Goal: Task Accomplishment & Management: Manage account settings

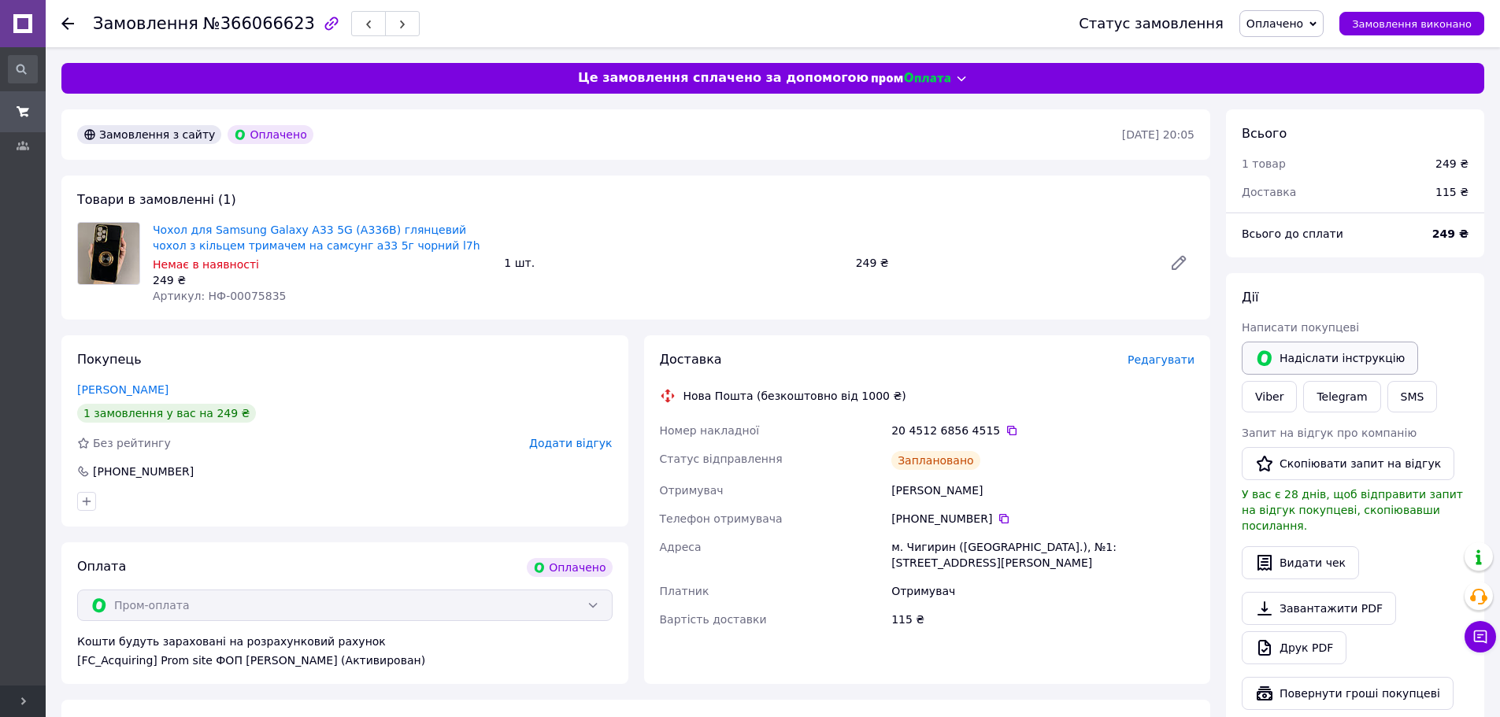
drag, startPoint x: 1376, startPoint y: 327, endPoint x: 1367, endPoint y: 349, distance: 23.7
click at [1367, 349] on div "Дії Написати покупцеві   Надіслати інструкцію Viber Telegram SMS Запит на відгу…" at bounding box center [1355, 499] width 227 height 421
click at [1297, 381] on link "Viber" at bounding box center [1269, 396] width 55 height 31
click at [310, 369] on div "Покупець Макарський Євгеній 1 замовлення у вас на 249 ₴ Без рейтингу Додати від…" at bounding box center [344, 430] width 567 height 191
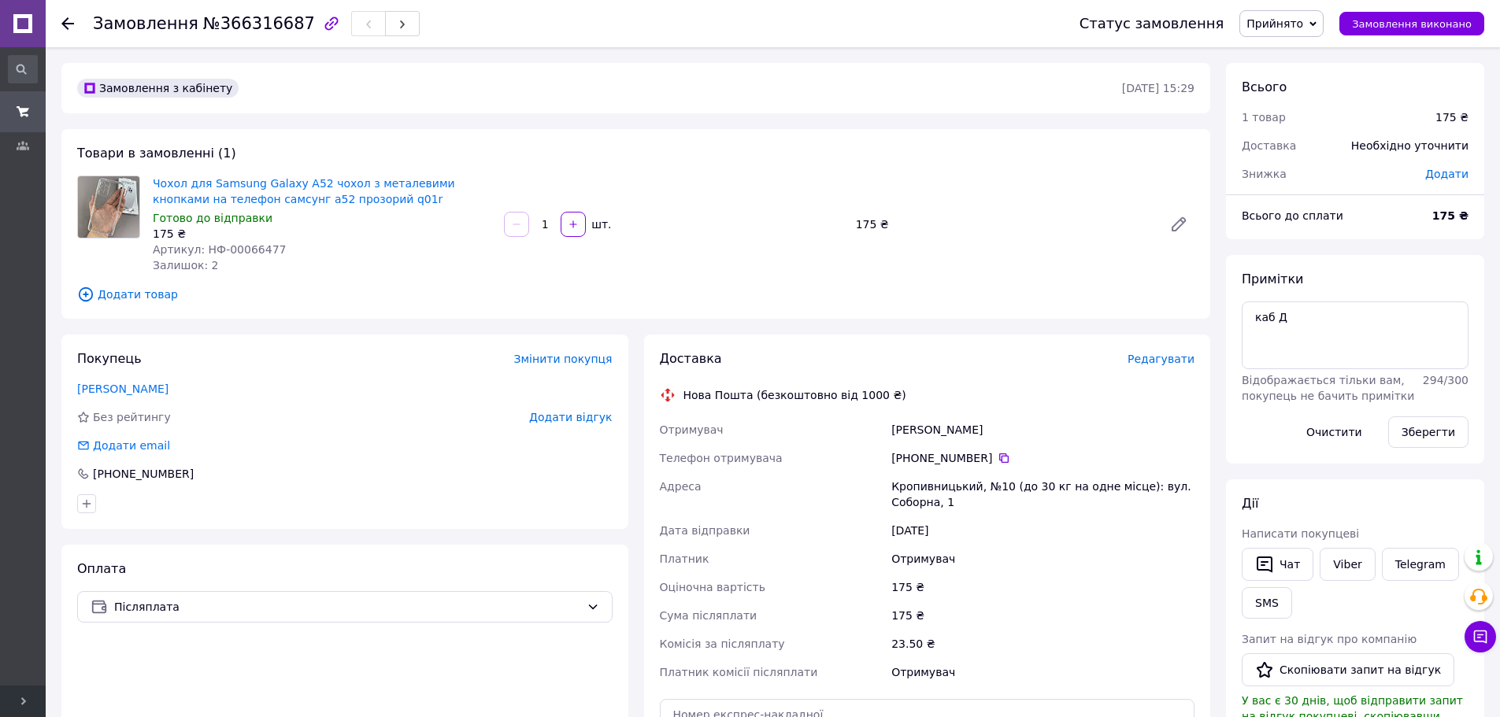
drag, startPoint x: 1310, startPoint y: 298, endPoint x: 1354, endPoint y: 309, distance: 45.4
click at [1311, 298] on div "Примітки каб Д Відображається тільки вам, покупець не бачить примітки 294 / 300…" at bounding box center [1355, 359] width 227 height 177
drag, startPoint x: 1269, startPoint y: 314, endPoint x: 1220, endPoint y: 302, distance: 50.2
click at [1199, 309] on div "Замовлення з кабінету 12.10.2025 • 15:29 Товари в замовленні (1) Чохол для Sams…" at bounding box center [773, 612] width 1439 height 1099
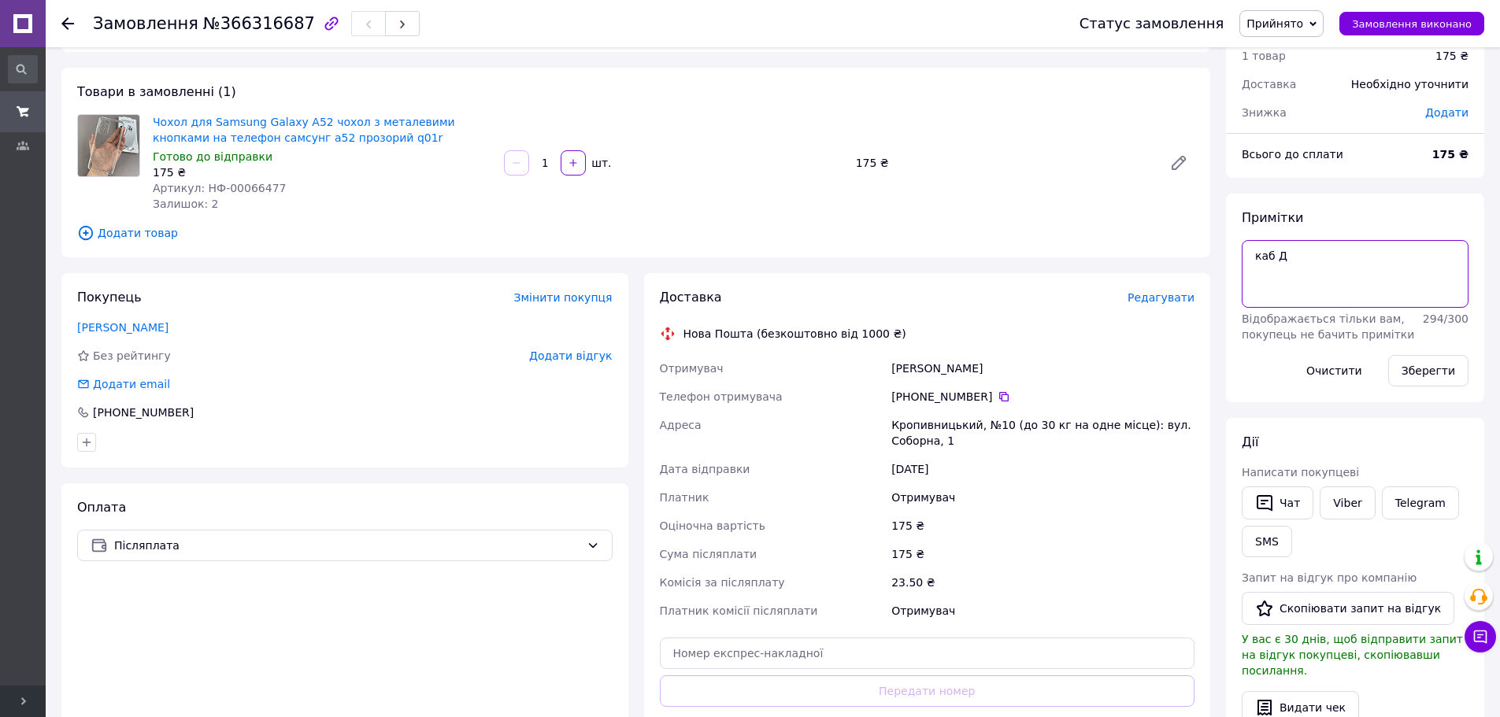
scroll to position [157, 0]
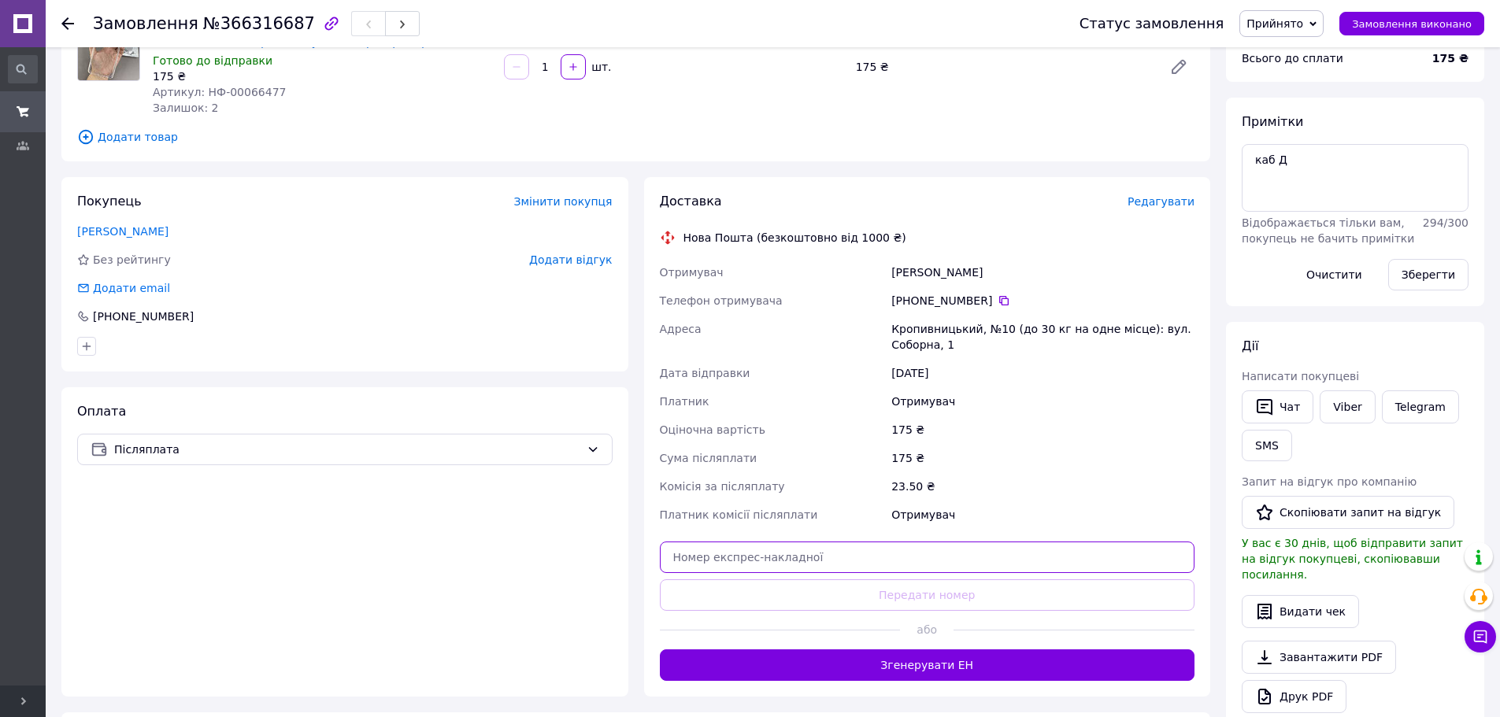
click at [931, 554] on input "text" at bounding box center [927, 557] width 535 height 31
paste input "20451269134564"
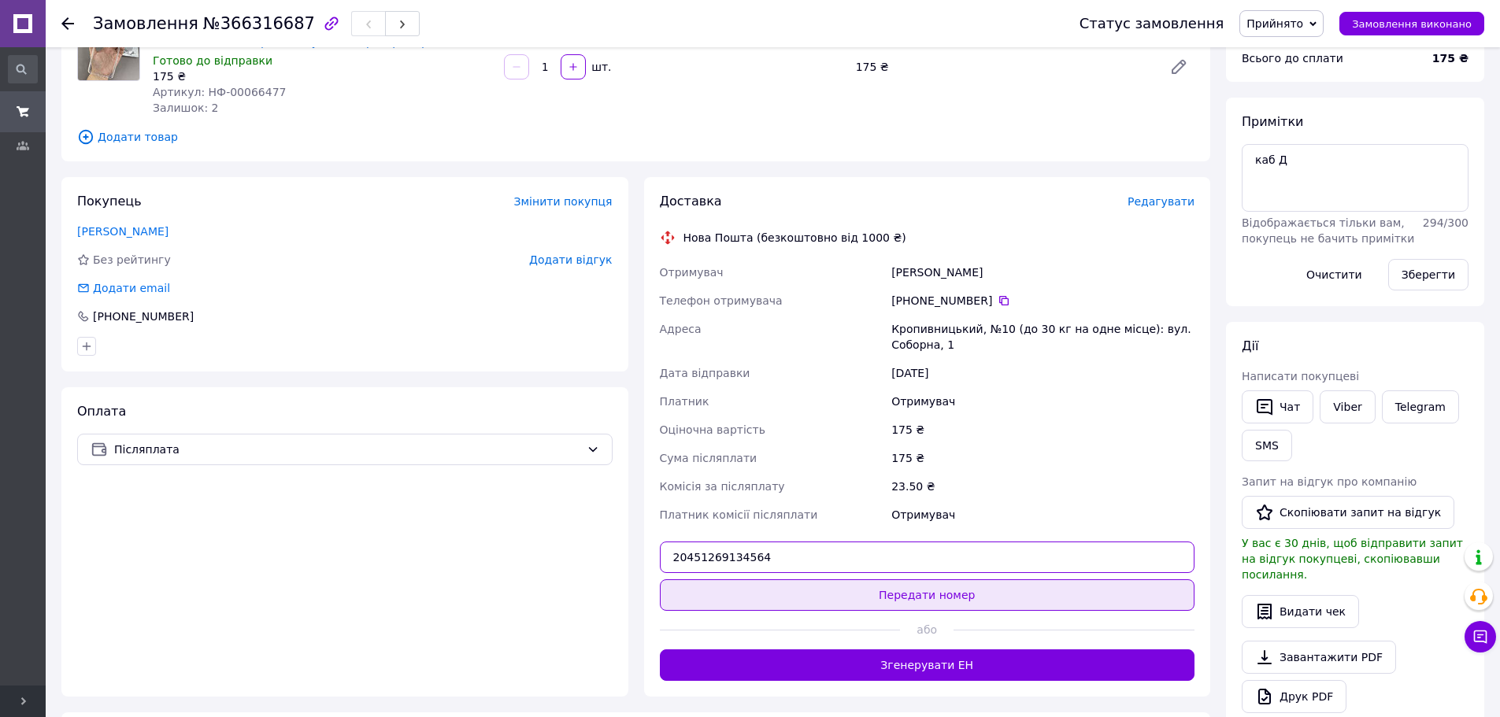
type input "20451269134564"
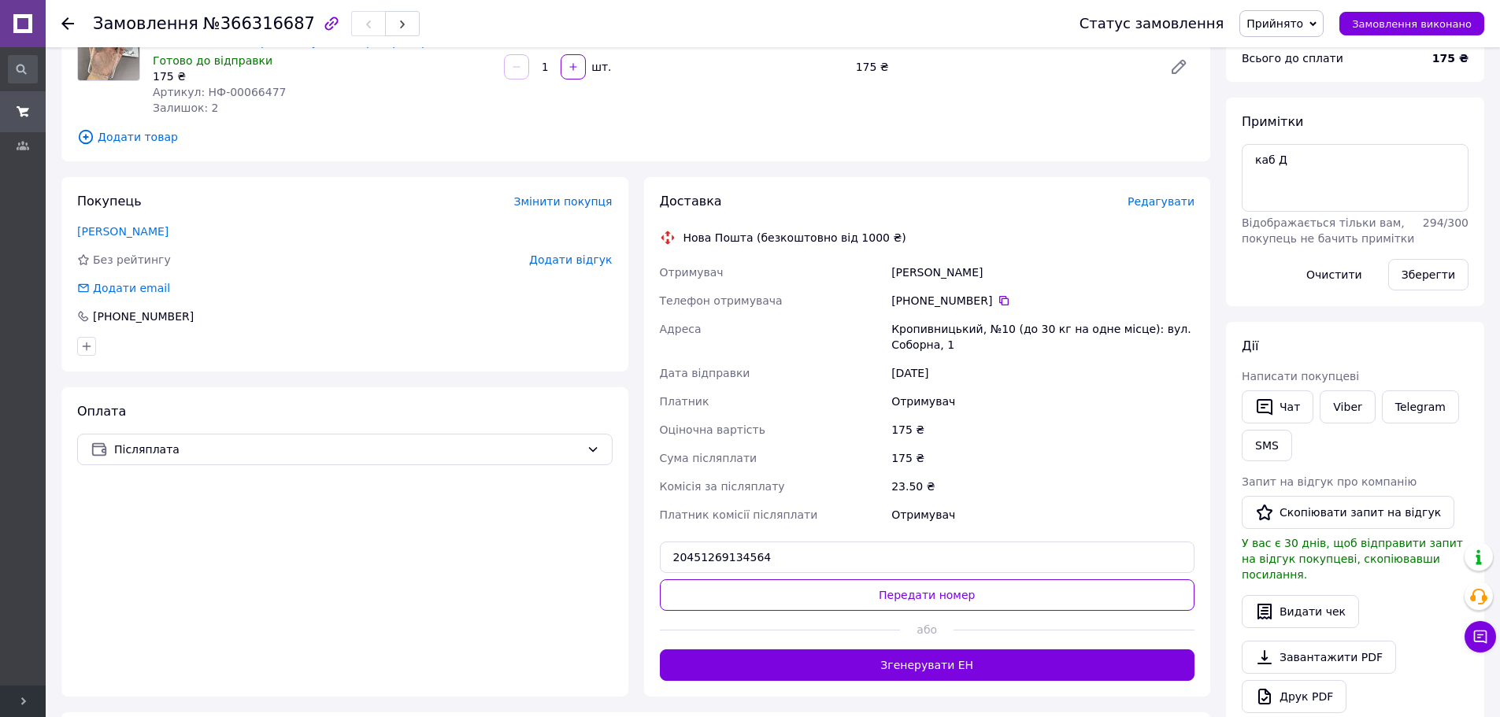
click at [940, 583] on button "Передати номер" at bounding box center [927, 594] width 535 height 31
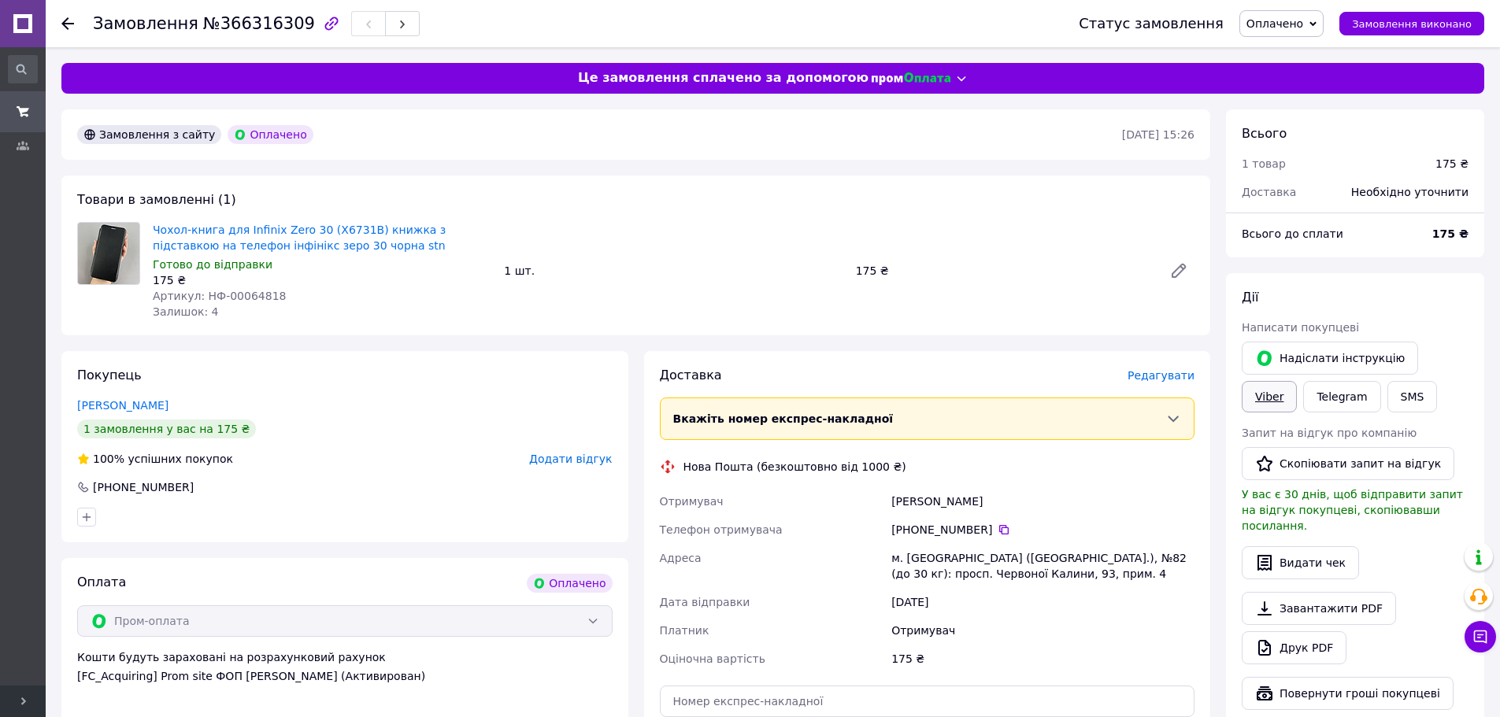
click at [1297, 381] on link "Viber" at bounding box center [1269, 396] width 55 height 31
drag, startPoint x: 264, startPoint y: 378, endPoint x: 269, endPoint y: 355, distance: 23.5
click at [265, 373] on div "Покупець Бойко Тетяна 1 замовлення у вас на 175 ₴ 100% успішних покупок Додати …" at bounding box center [344, 446] width 567 height 191
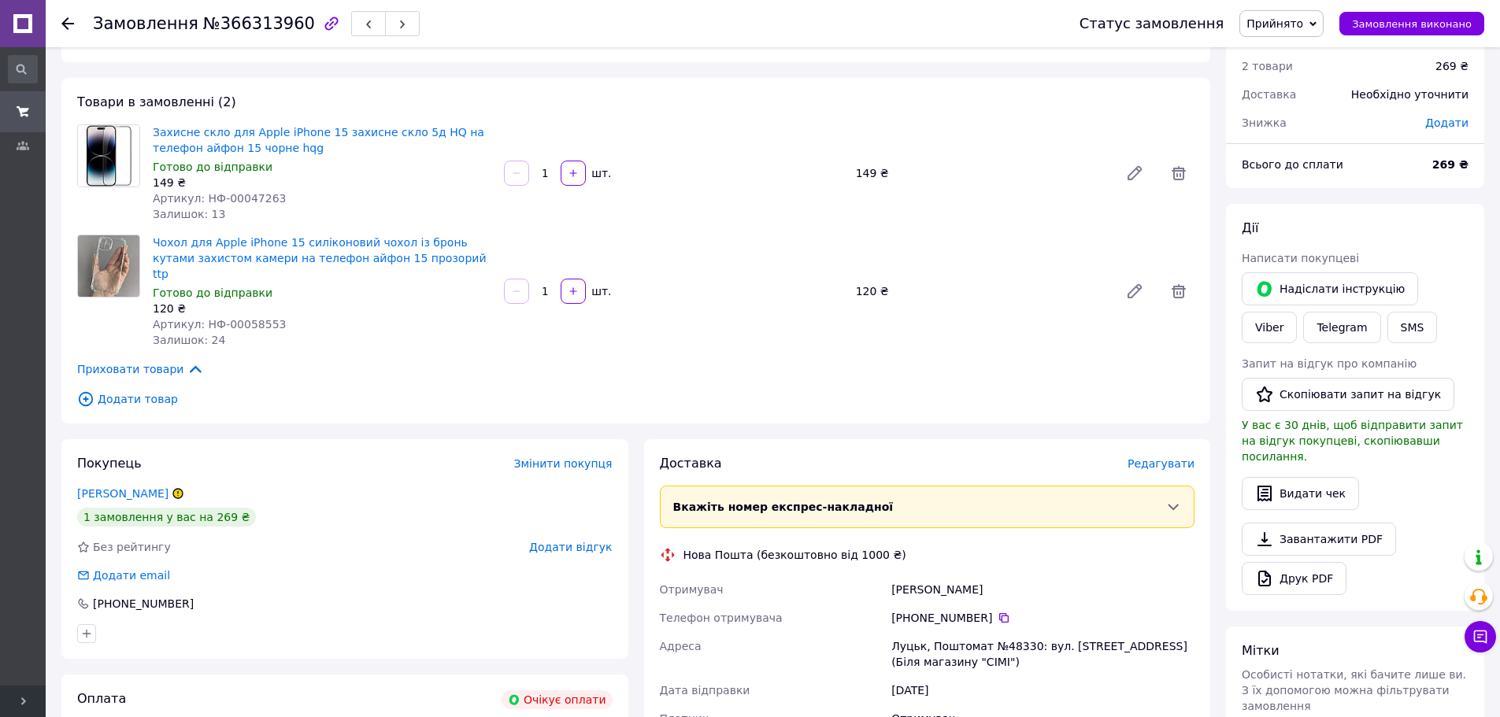
scroll to position [79, 0]
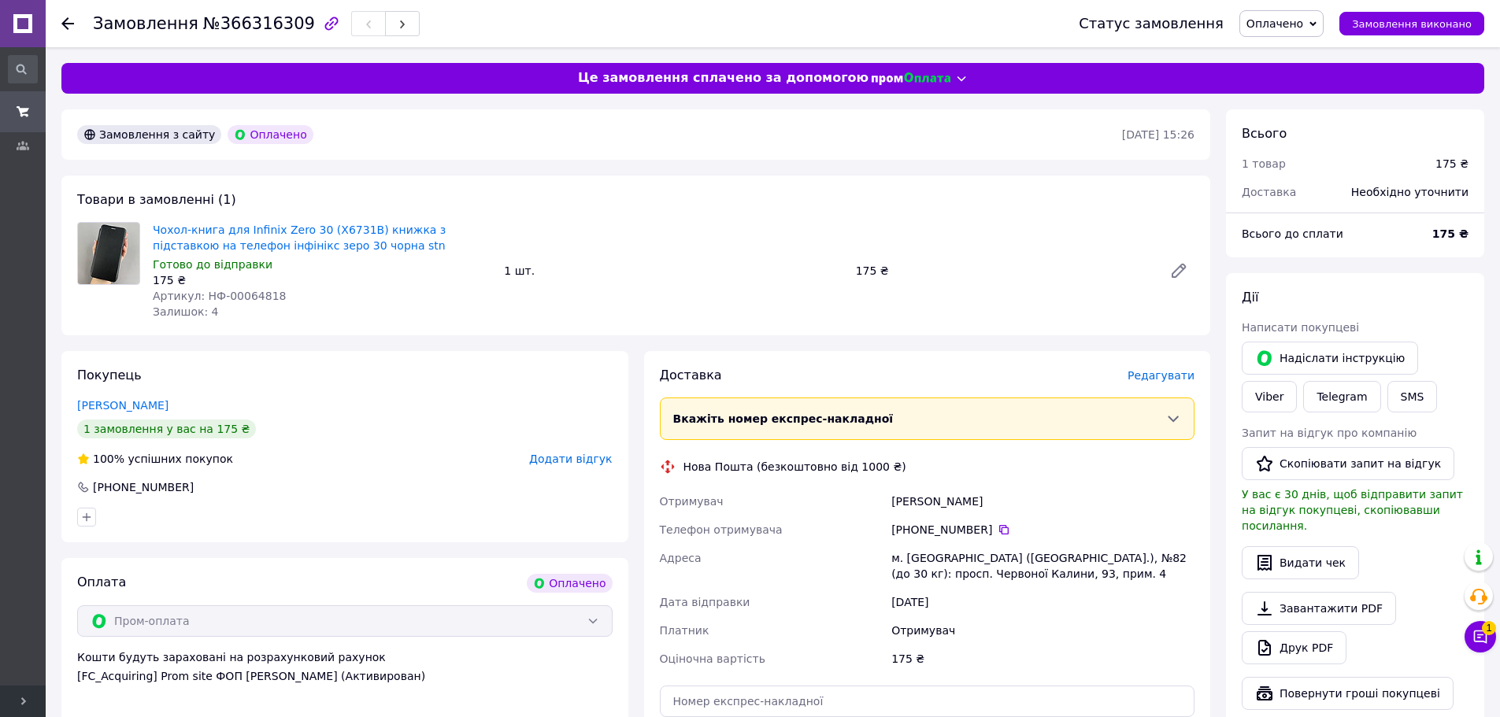
drag, startPoint x: 249, startPoint y: 244, endPoint x: 386, endPoint y: 168, distance: 156.5
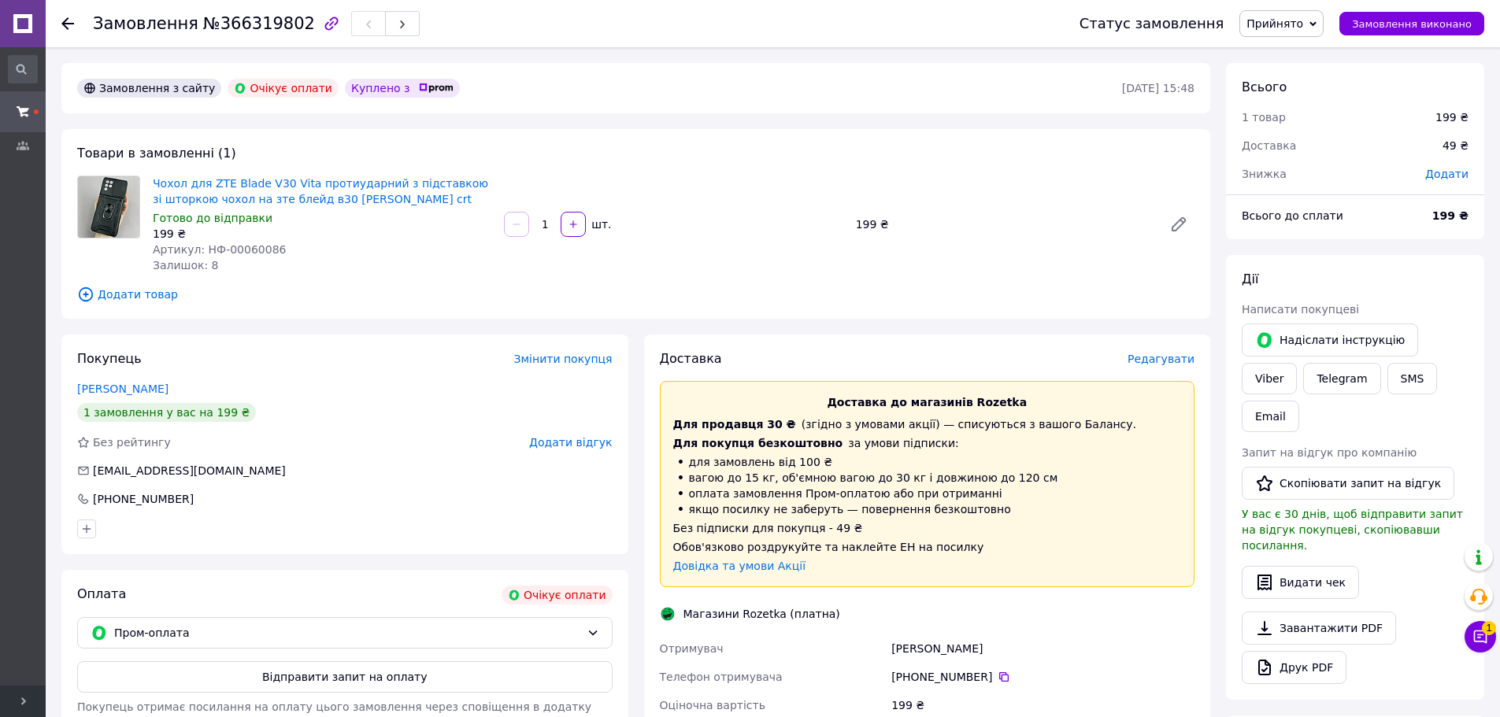
click at [130, 291] on span "Додати товар" at bounding box center [635, 294] width 1117 height 17
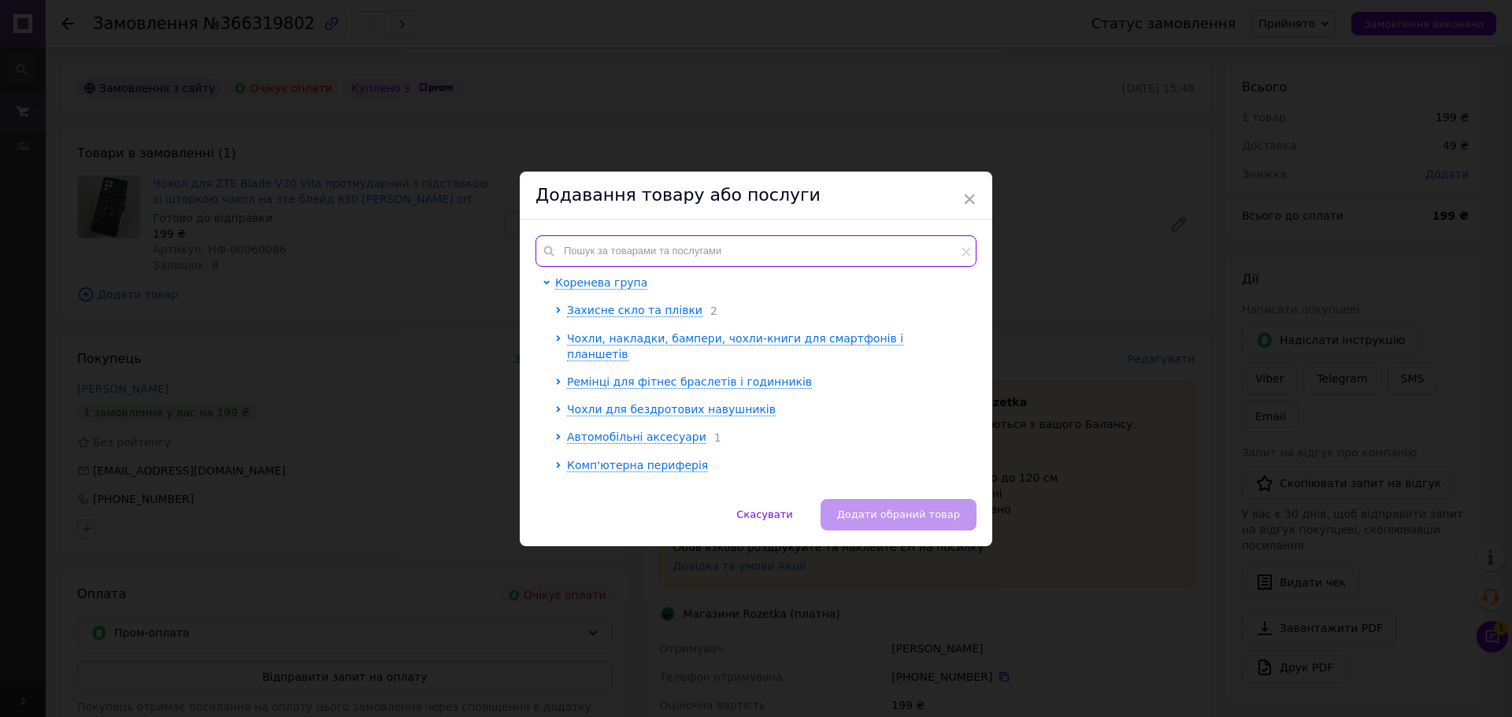
click at [610, 253] on input "text" at bounding box center [755, 250] width 441 height 31
paste input "НФ-00047241"
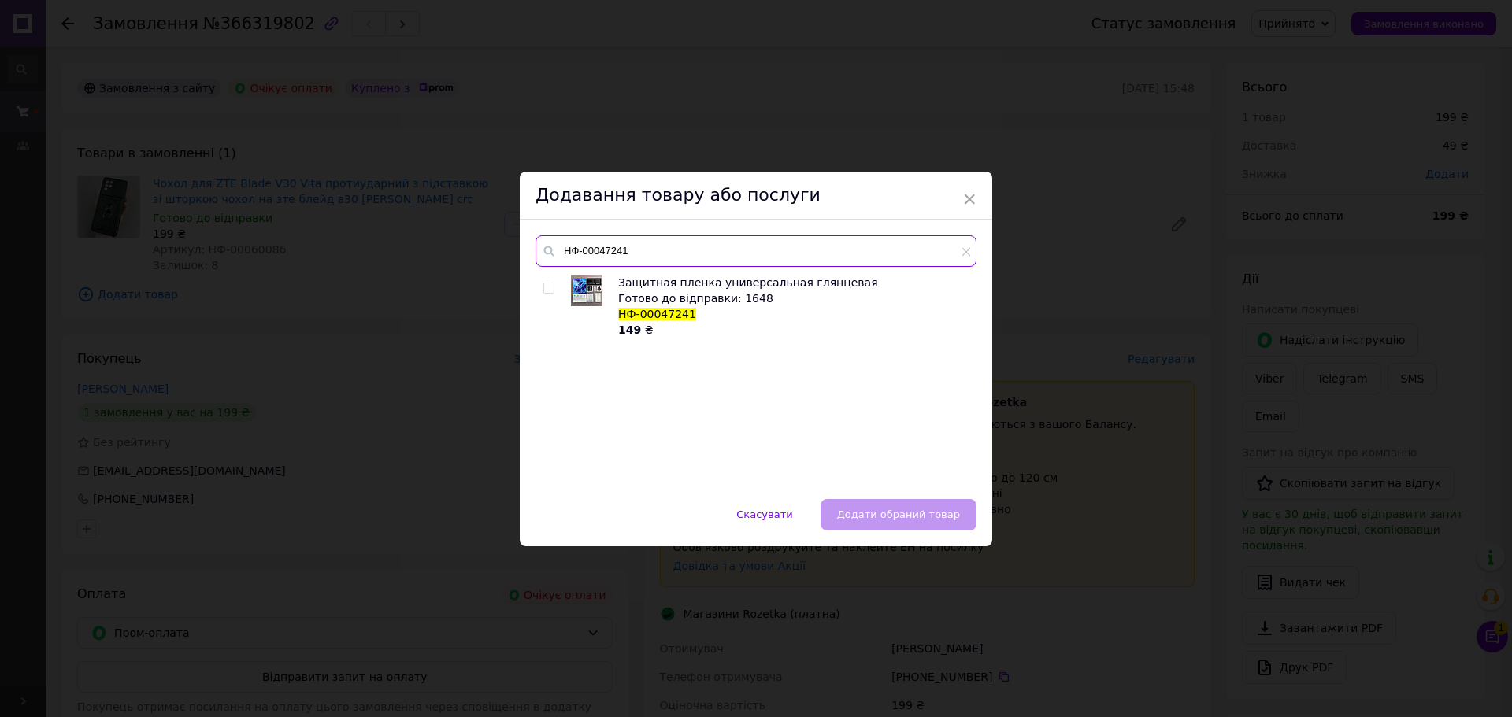
type input "НФ-00047241"
click at [548, 290] on input "checkbox" at bounding box center [548, 288] width 10 height 10
checkbox input "true"
click at [873, 515] on span "Додати обраний товар" at bounding box center [898, 515] width 123 height 12
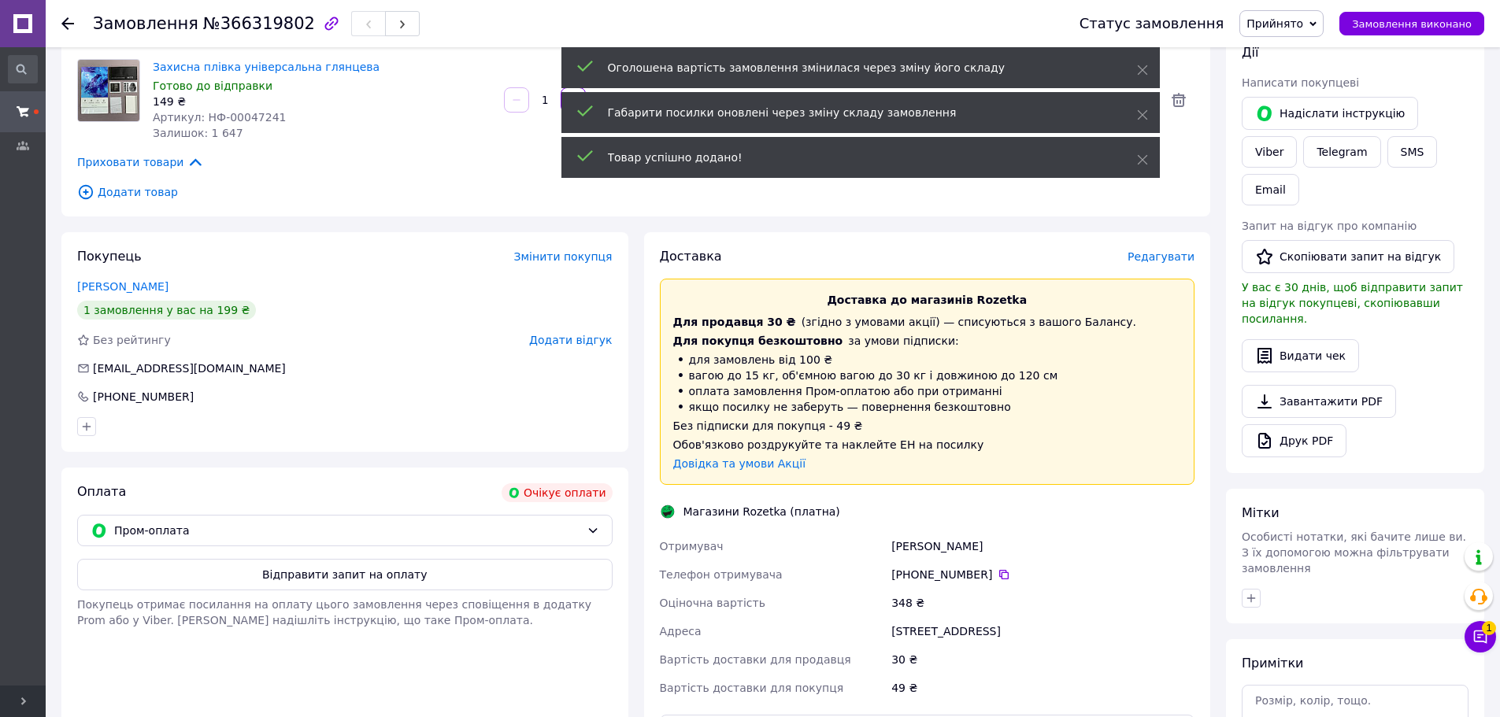
scroll to position [236, 0]
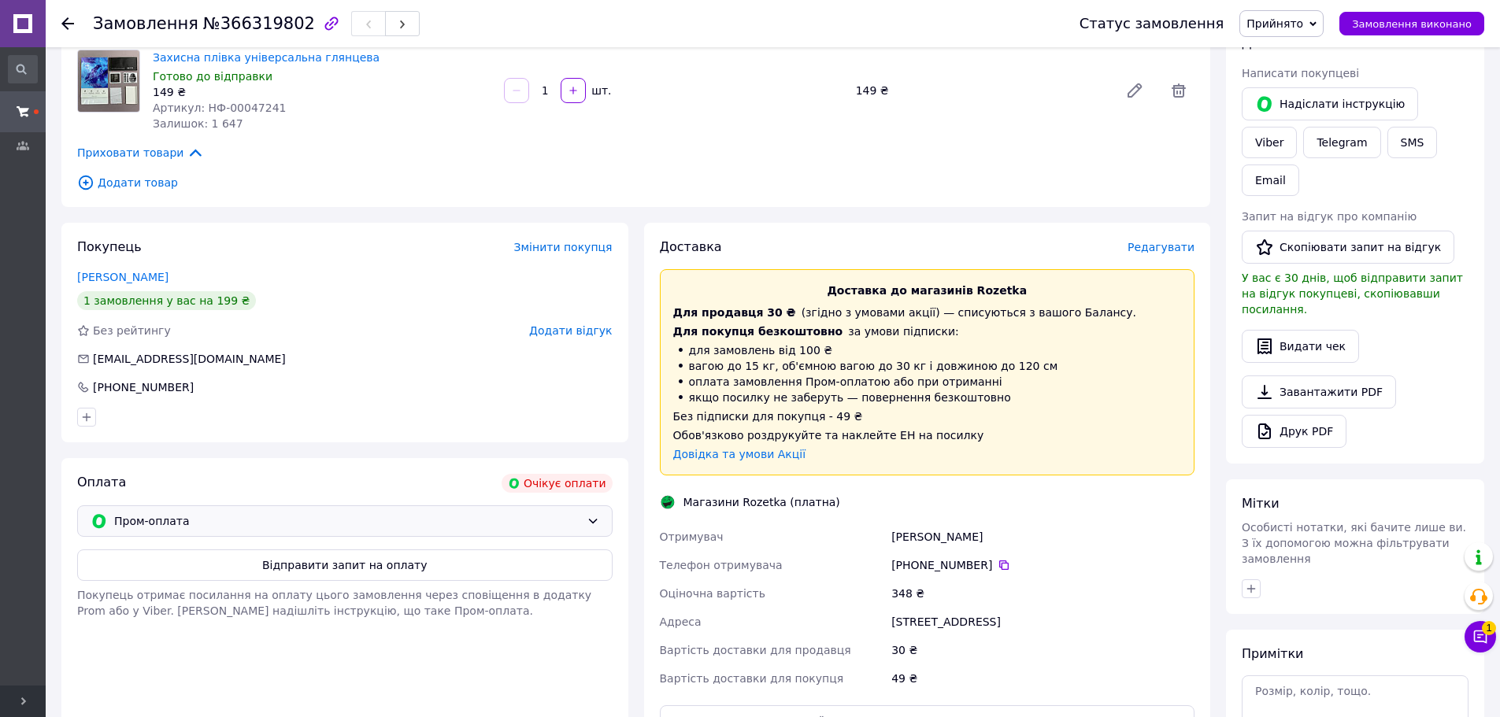
click at [429, 524] on span "Пром-оплата" at bounding box center [347, 521] width 466 height 17
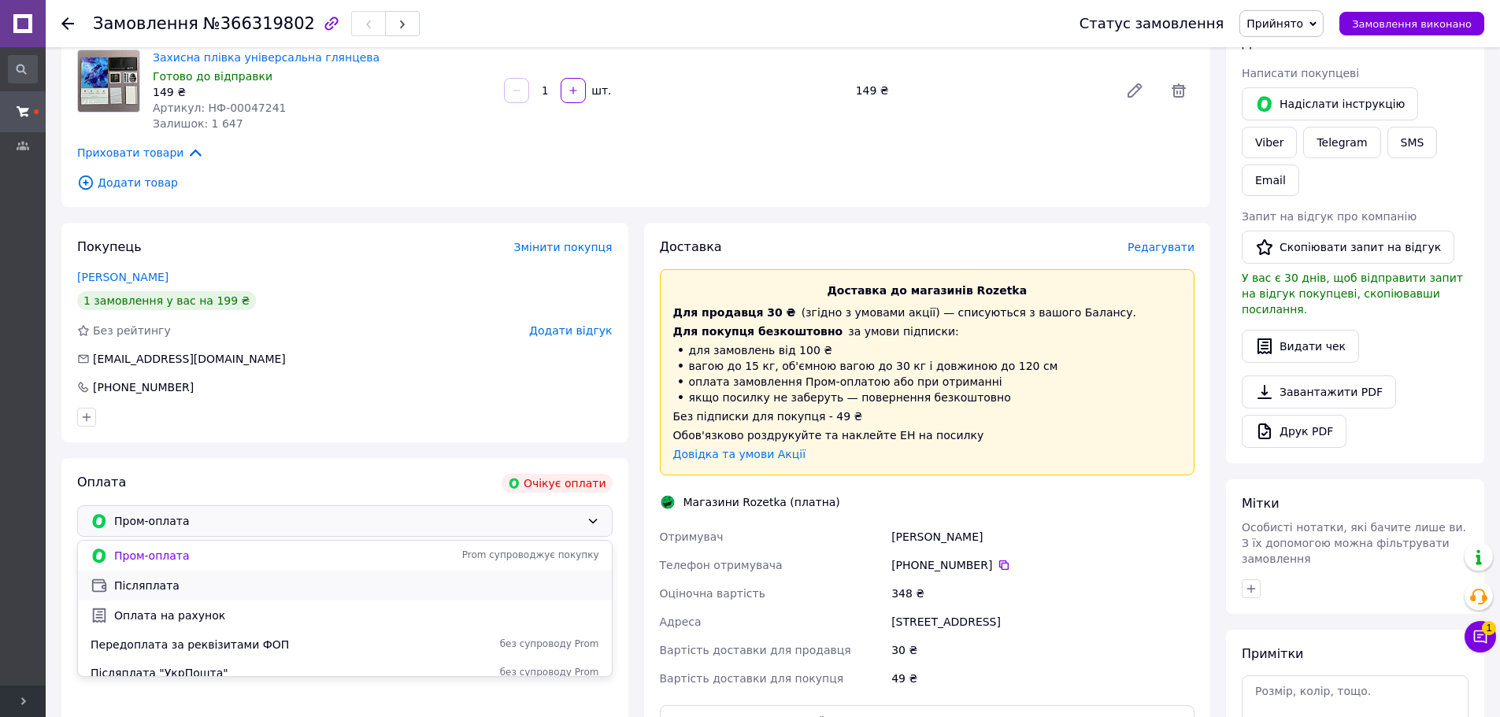
click at [183, 591] on span "Післяплата" at bounding box center [356, 586] width 485 height 16
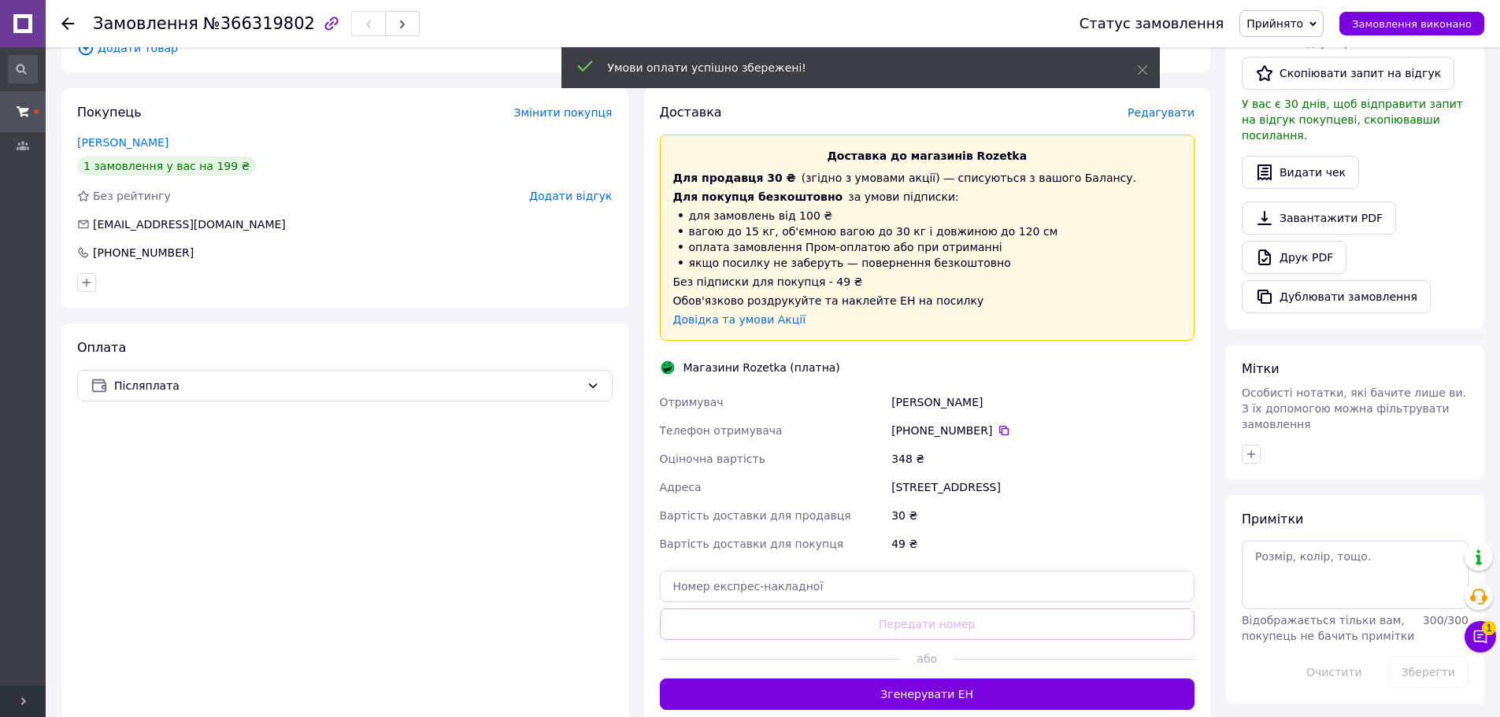
scroll to position [394, 0]
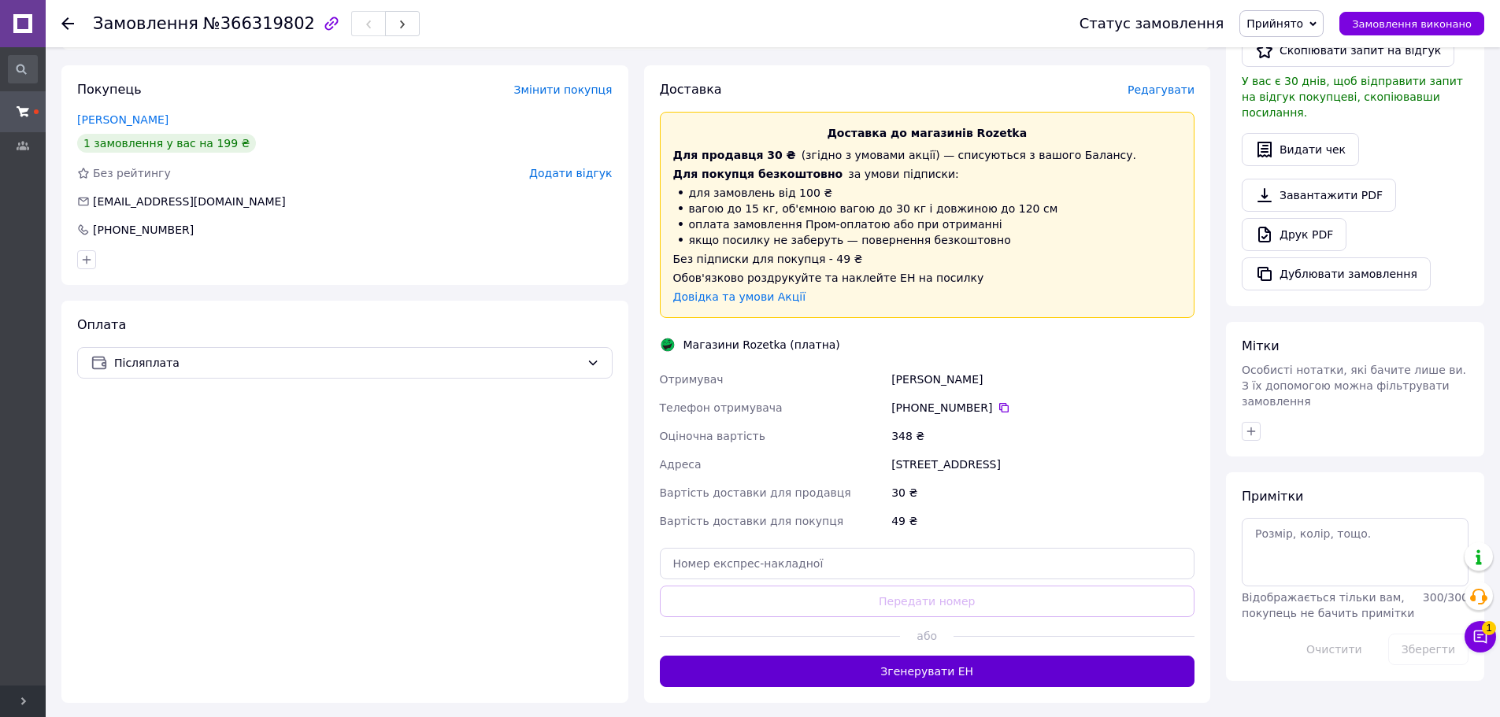
click at [1049, 661] on button "Згенерувати ЕН" at bounding box center [927, 671] width 535 height 31
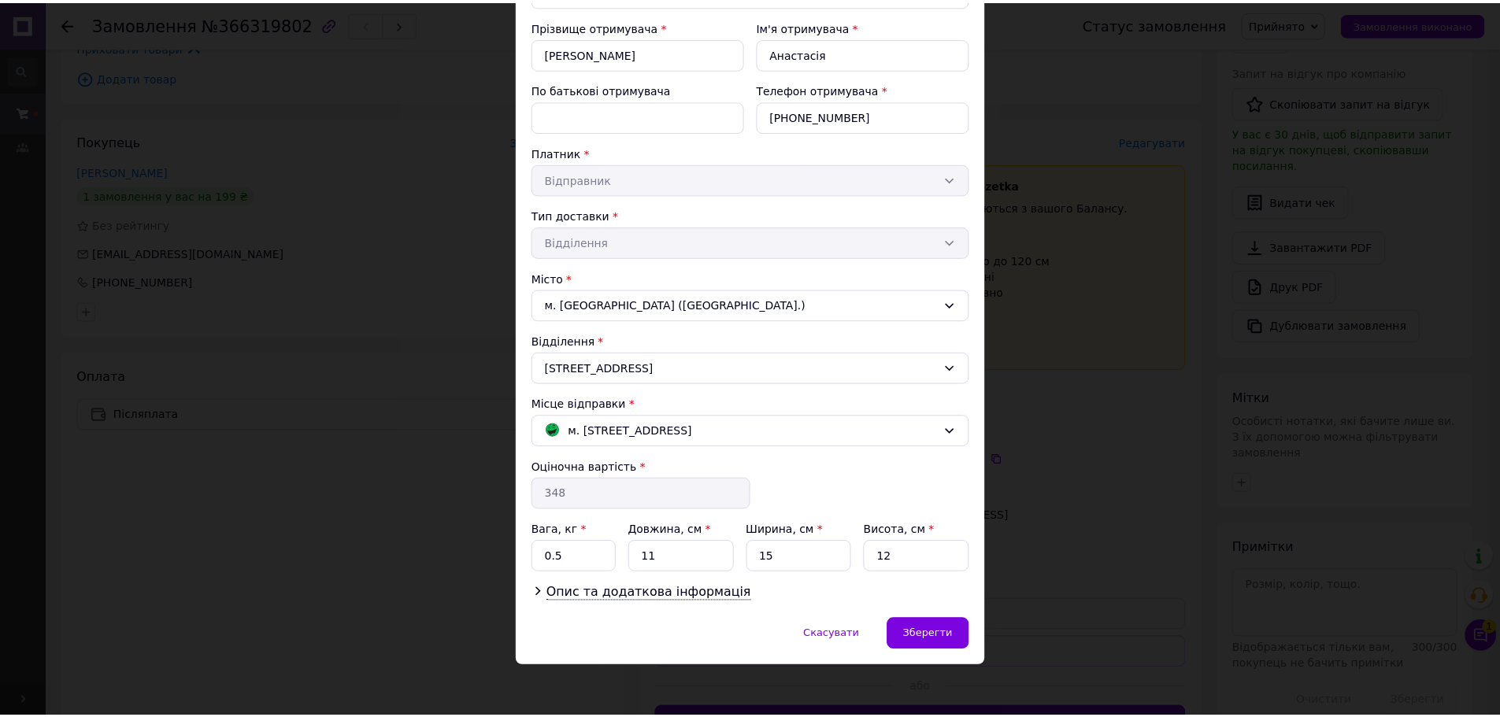
scroll to position [168, 0]
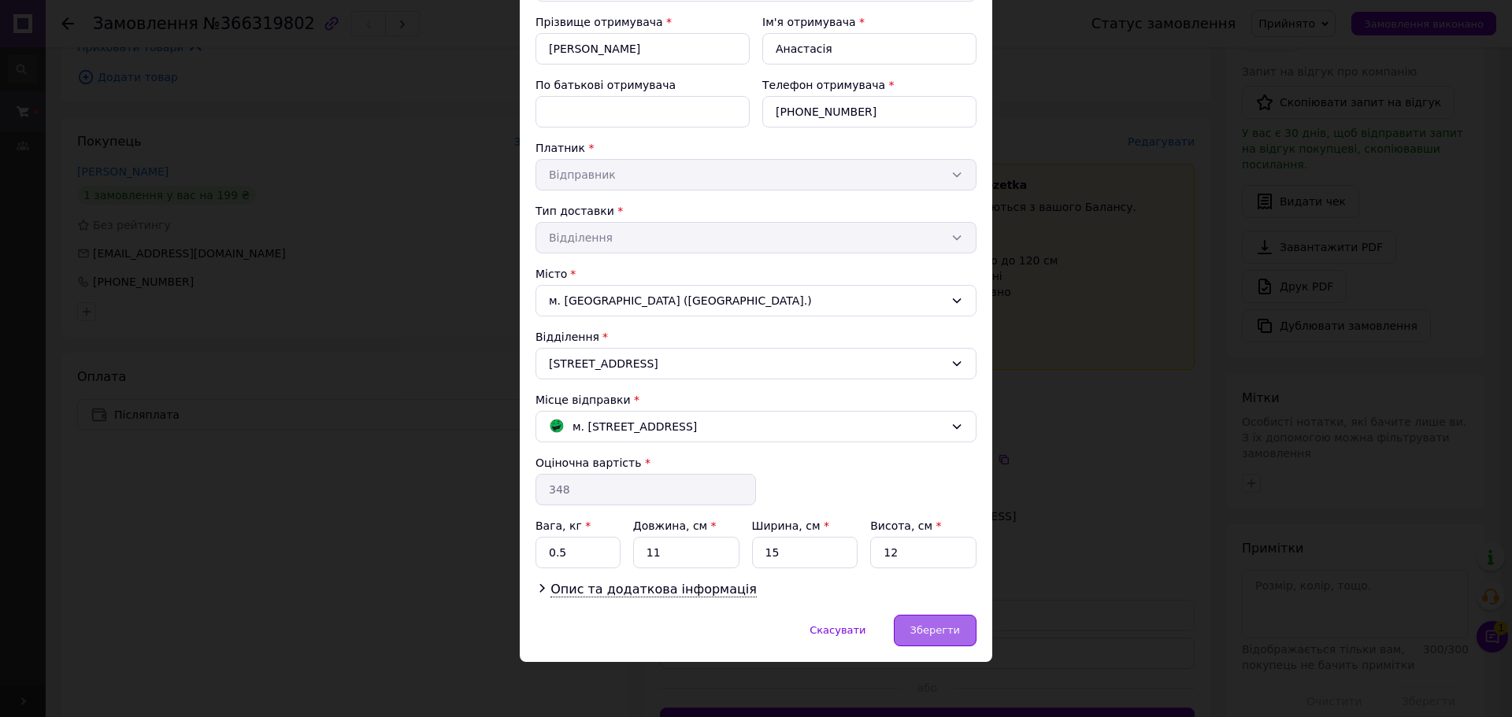
click at [934, 642] on div "Зберегти" at bounding box center [935, 630] width 83 height 31
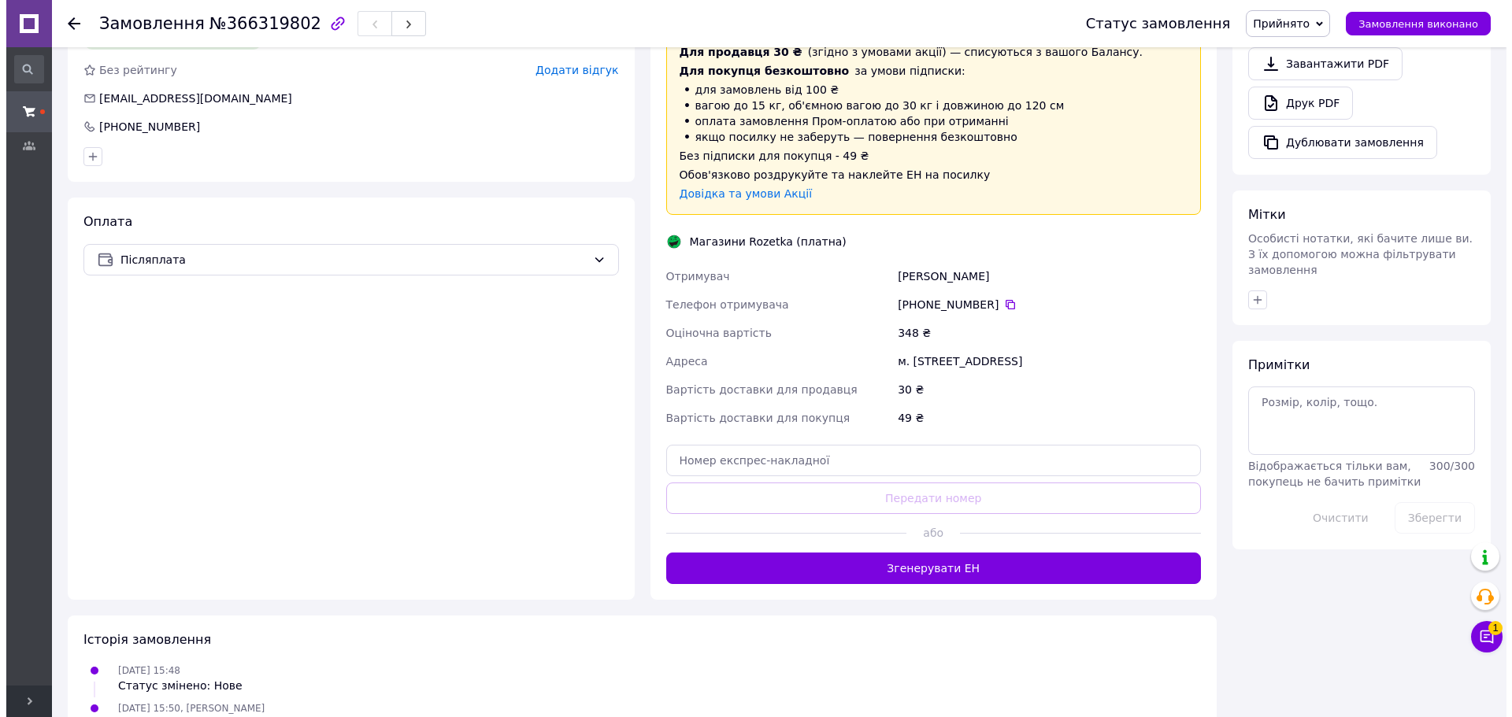
scroll to position [499, 0]
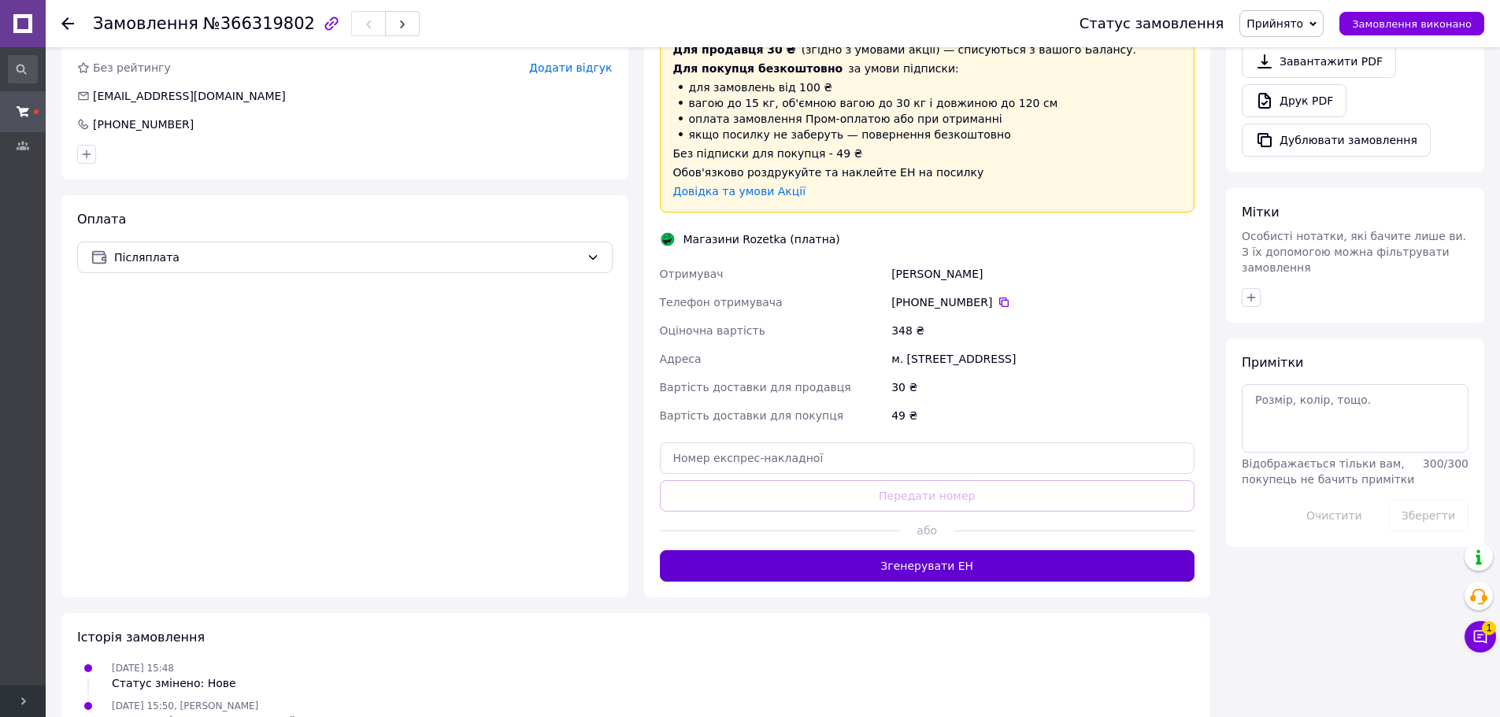
click at [934, 572] on button "Згенерувати ЕН" at bounding box center [927, 565] width 535 height 31
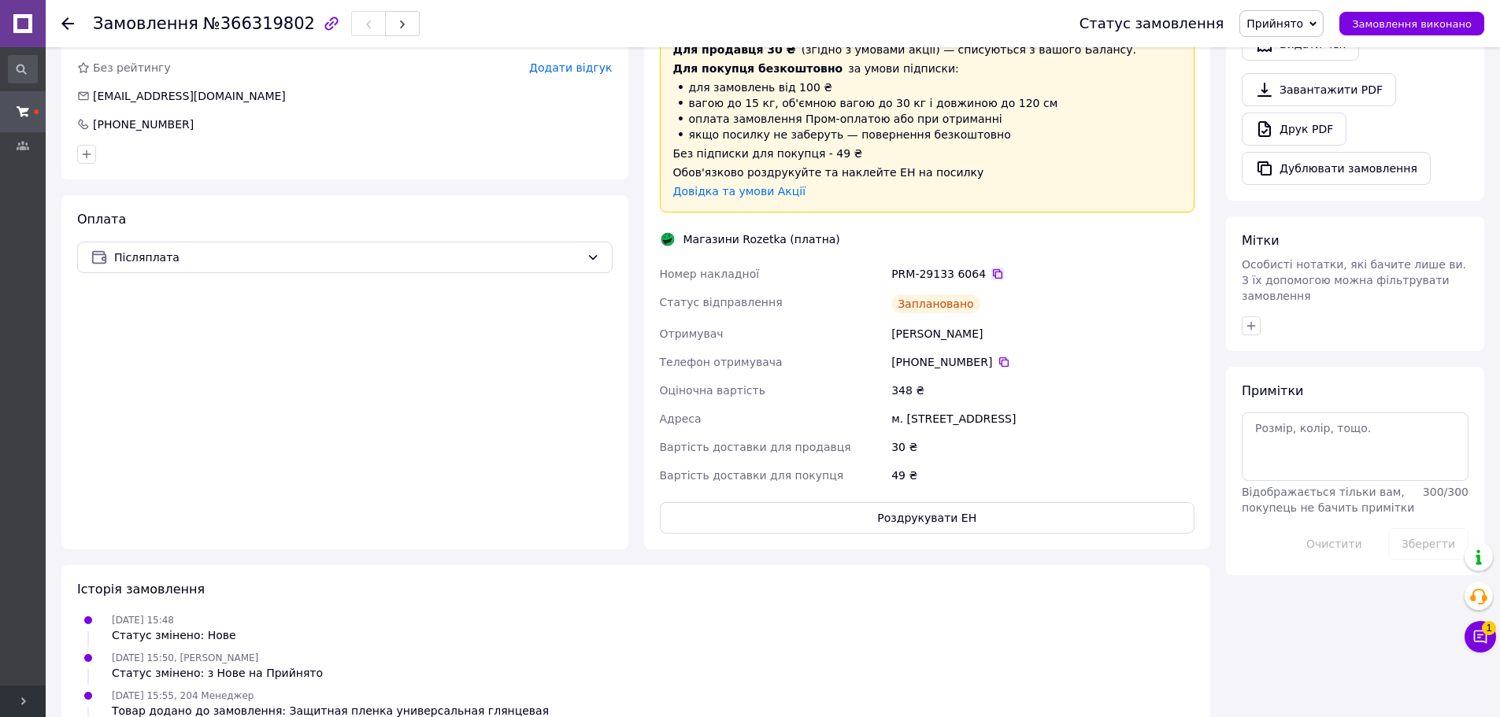
click at [993, 272] on icon at bounding box center [997, 274] width 13 height 13
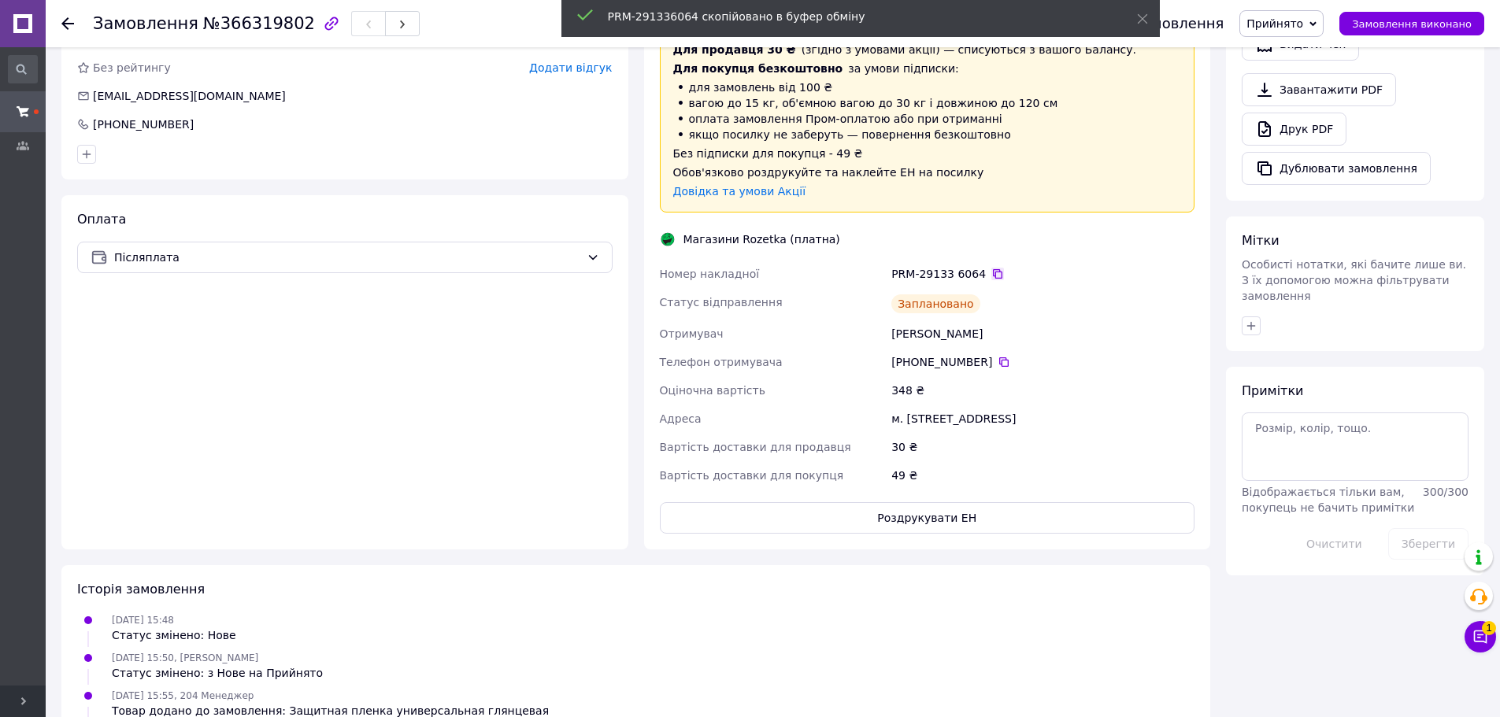
click at [991, 274] on icon at bounding box center [997, 274] width 13 height 13
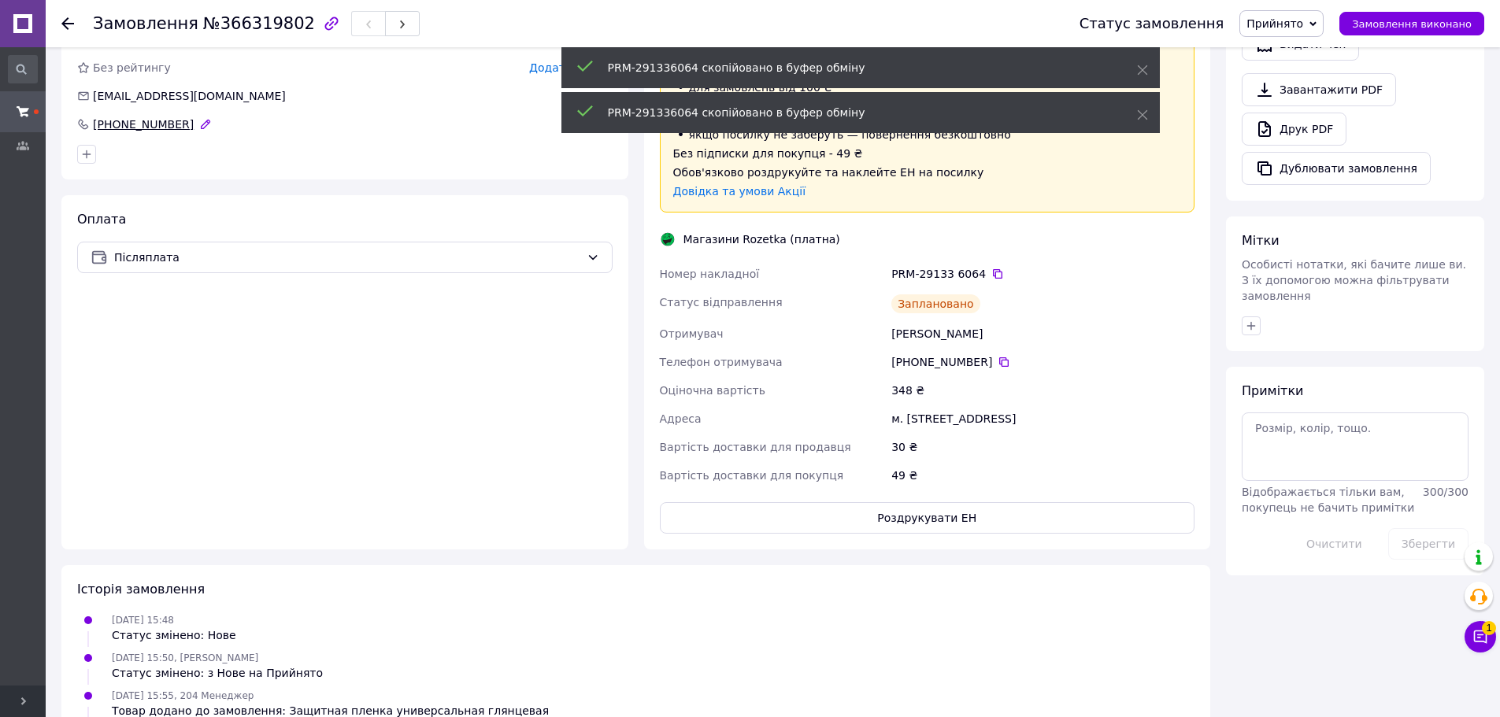
click at [179, 124] on div "+380 99 203 07 11" at bounding box center [143, 125] width 104 height 16
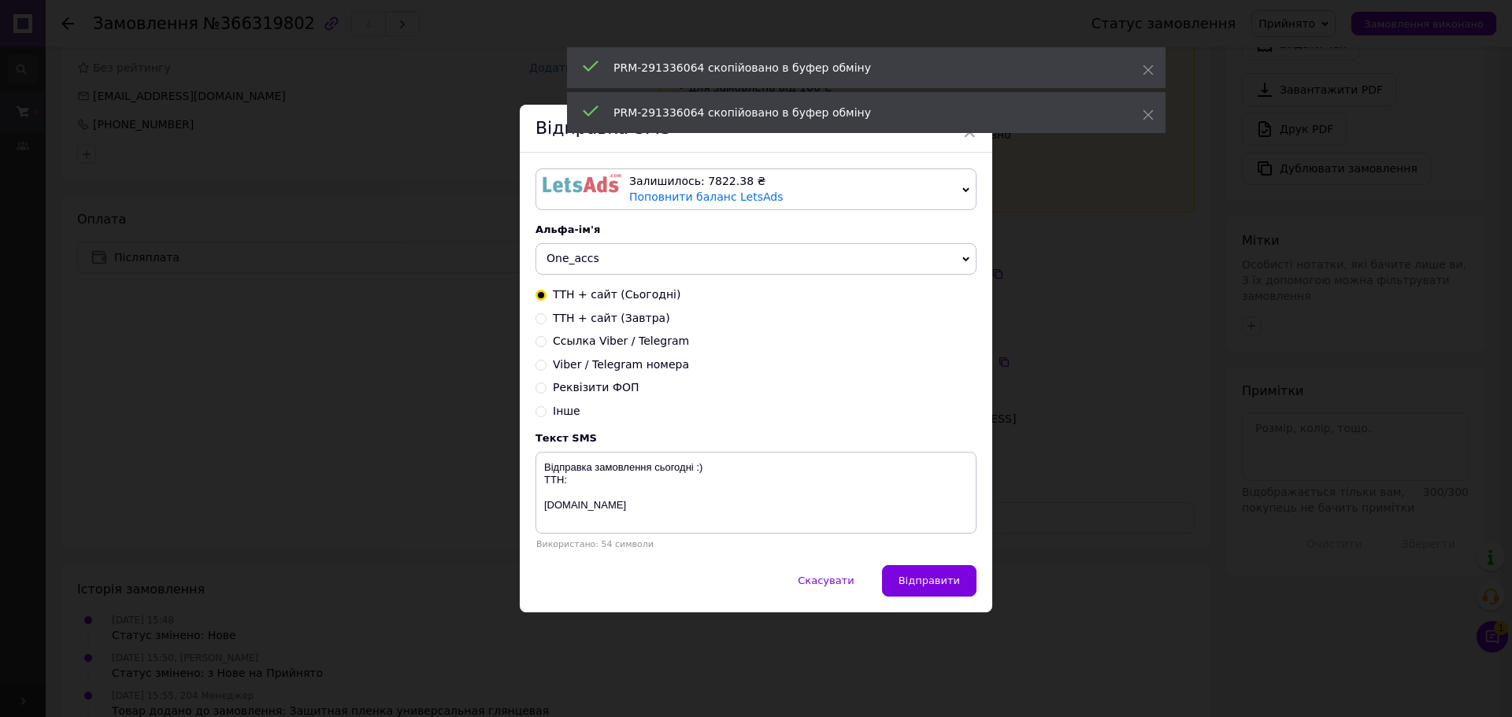
click at [613, 319] on span "ТТН + сайт (Завтра)" at bounding box center [611, 318] width 117 height 13
click at [546, 319] on input "ТТН + сайт (Завтра)" at bounding box center [540, 317] width 11 height 11
radio input "true"
radio input "false"
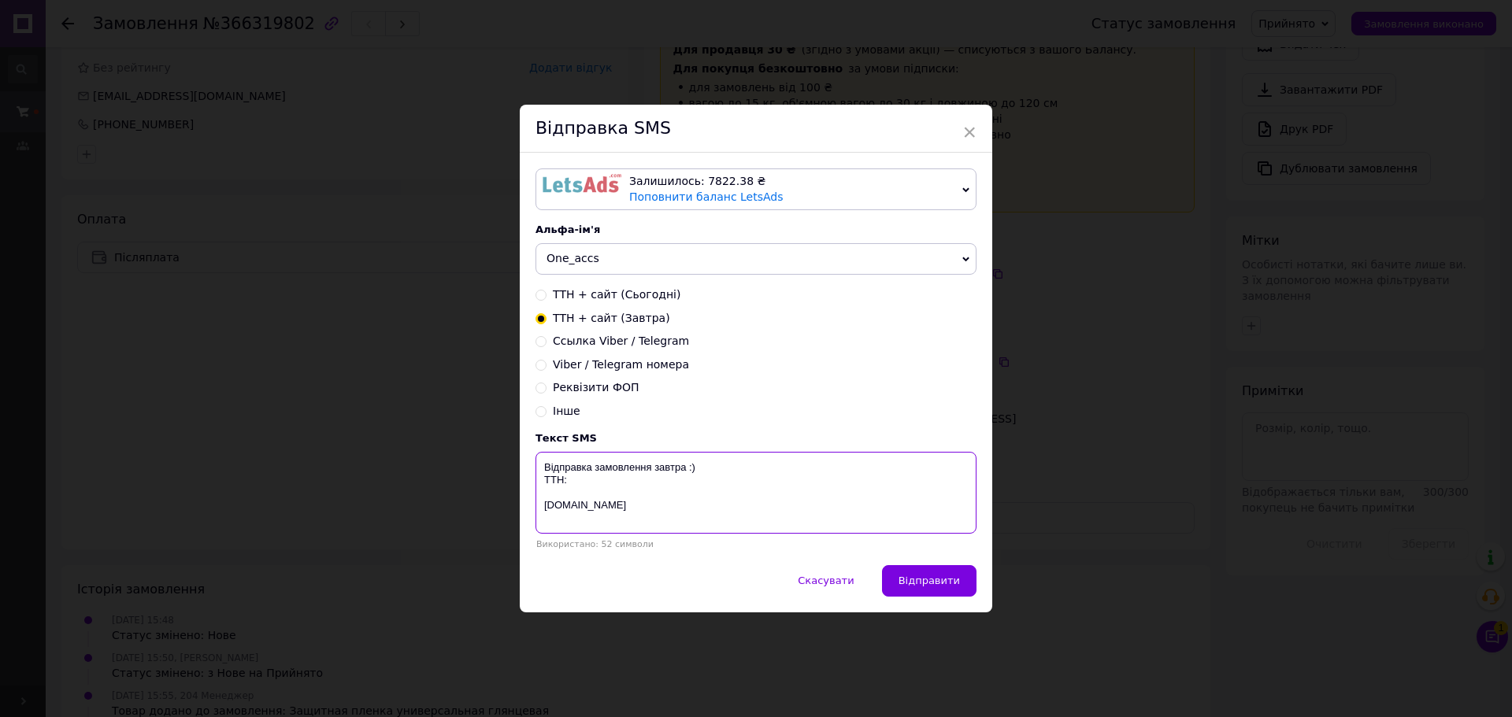
click at [594, 478] on textarea "Відправка замовлення завтра :) ТТН: oneaccs.com.ua" at bounding box center [755, 493] width 441 height 82
paste textarea "PRM-291336064"
type textarea "Відправка замовлення завтра :) ТТН: PRM-291336064 oneaccs.com.ua"
click at [934, 579] on span "Відправити" at bounding box center [928, 581] width 61 height 12
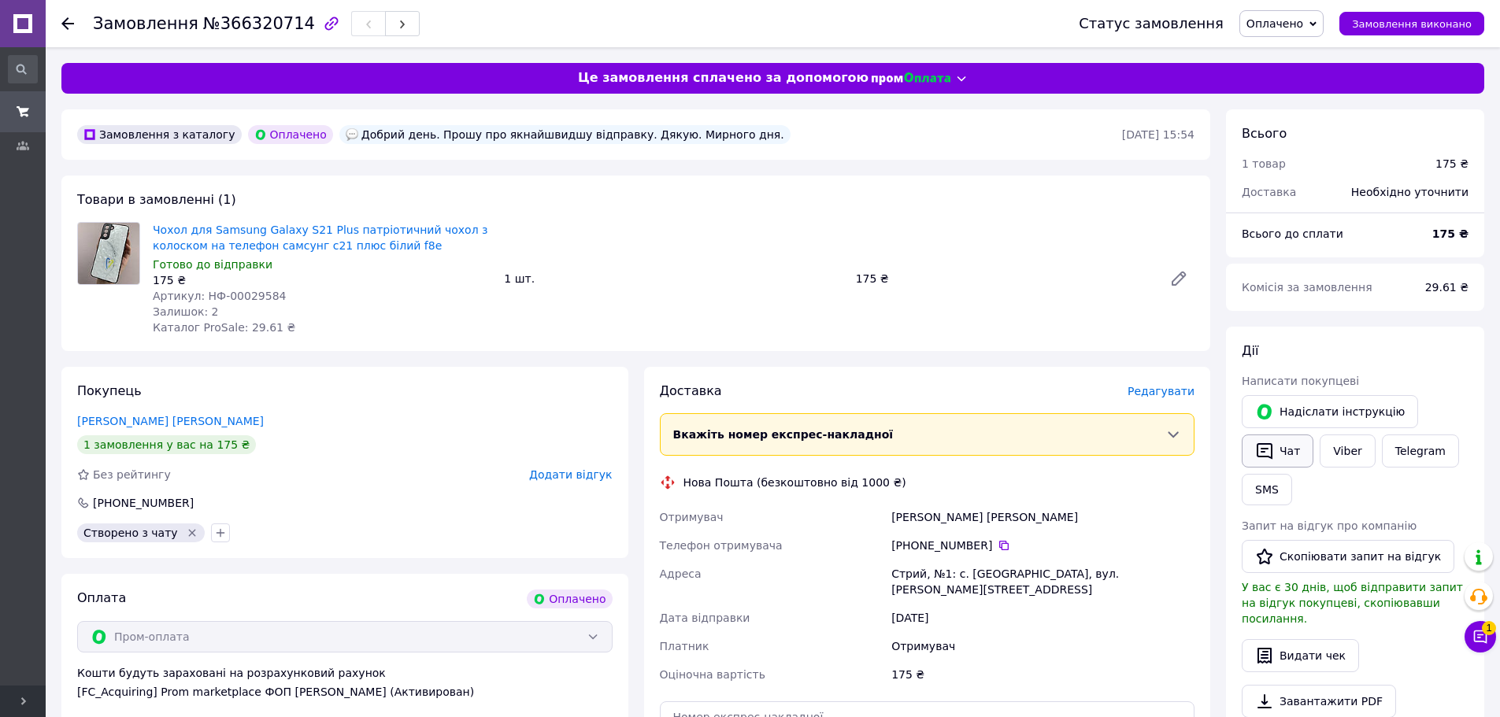
click at [1277, 449] on button "Чат" at bounding box center [1278, 451] width 72 height 33
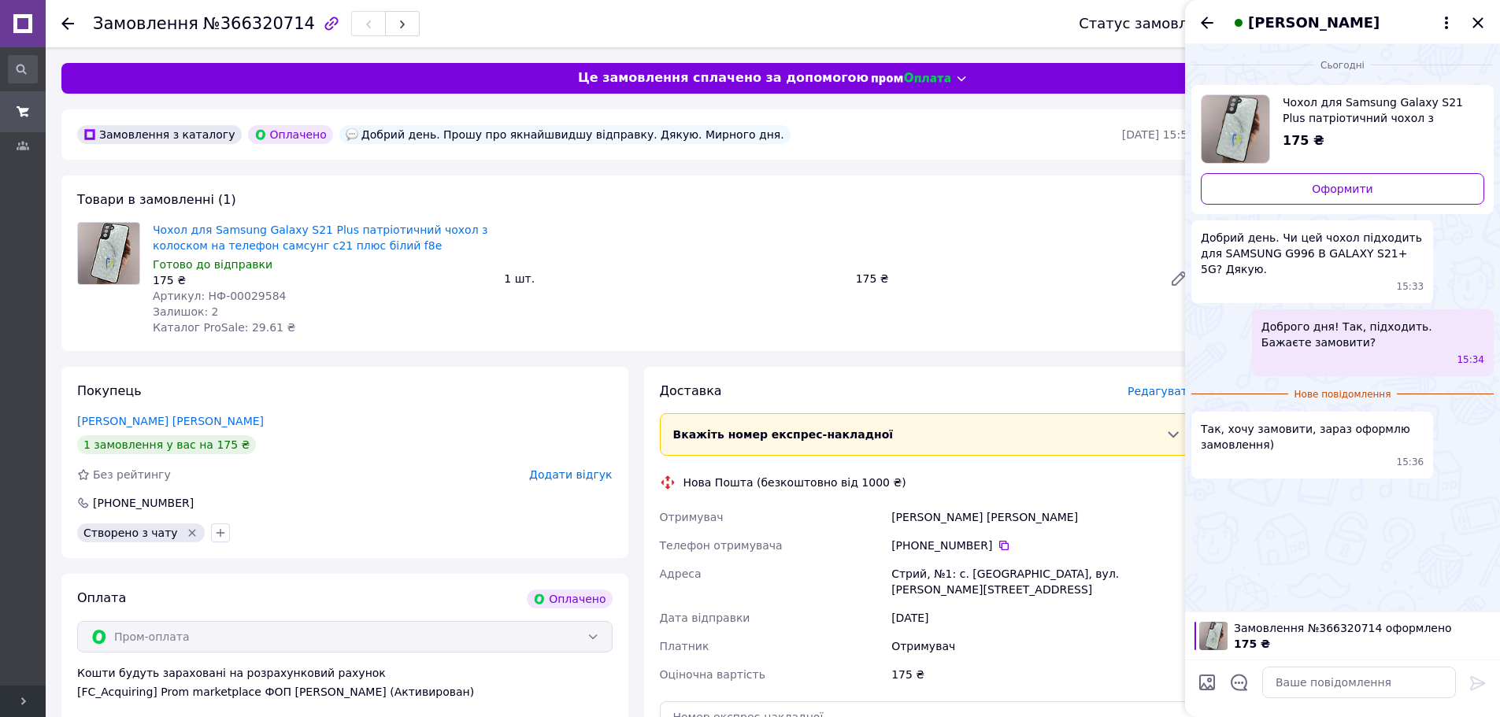
drag, startPoint x: 880, startPoint y: 335, endPoint x: 905, endPoint y: 343, distance: 26.2
click at [881, 335] on div "Чохол для Samsung Galaxy S21 Plus патріотичний чохол з колоском на телефон самс…" at bounding box center [673, 279] width 1054 height 120
drag, startPoint x: 1477, startPoint y: 17, endPoint x: 1123, endPoint y: 179, distance: 389.7
click at [1476, 17] on icon "Закрити" at bounding box center [1477, 22] width 19 height 19
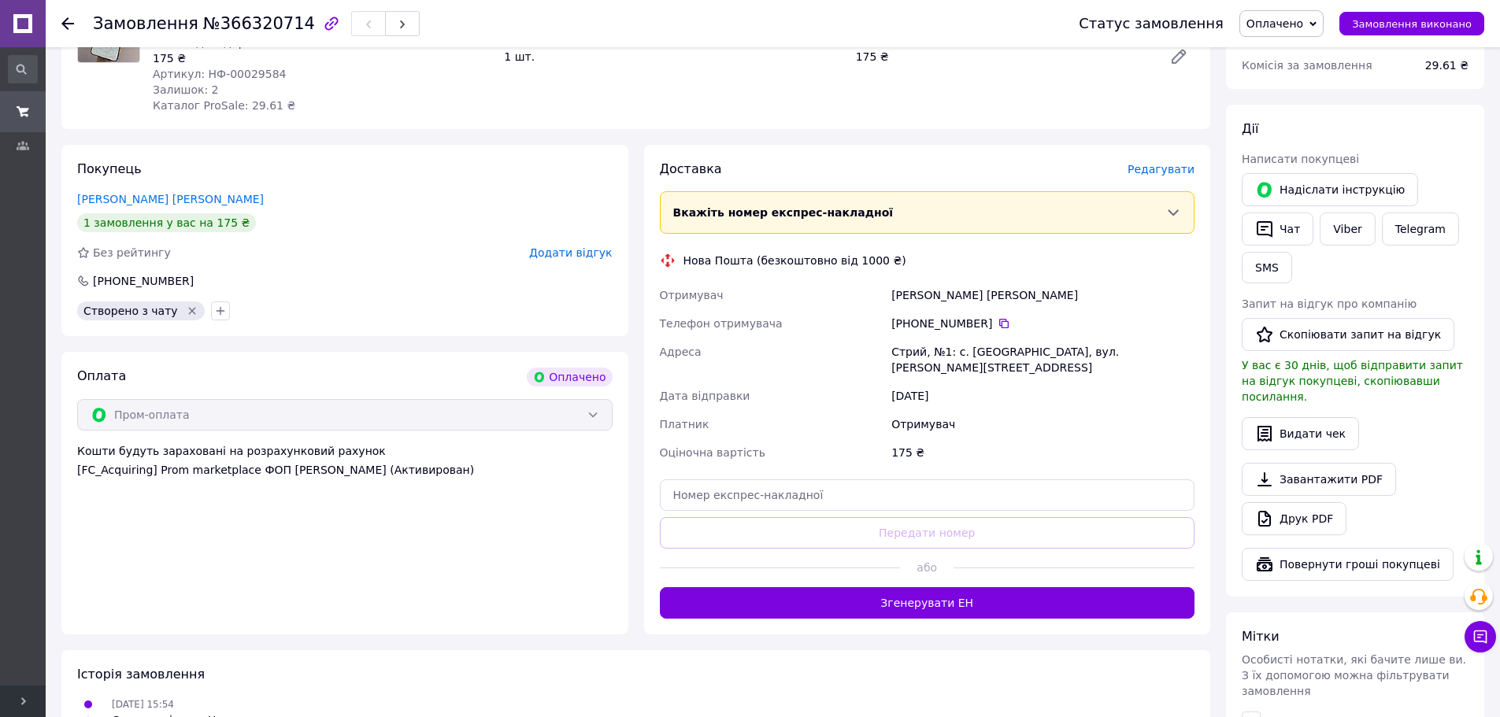
scroll to position [79, 0]
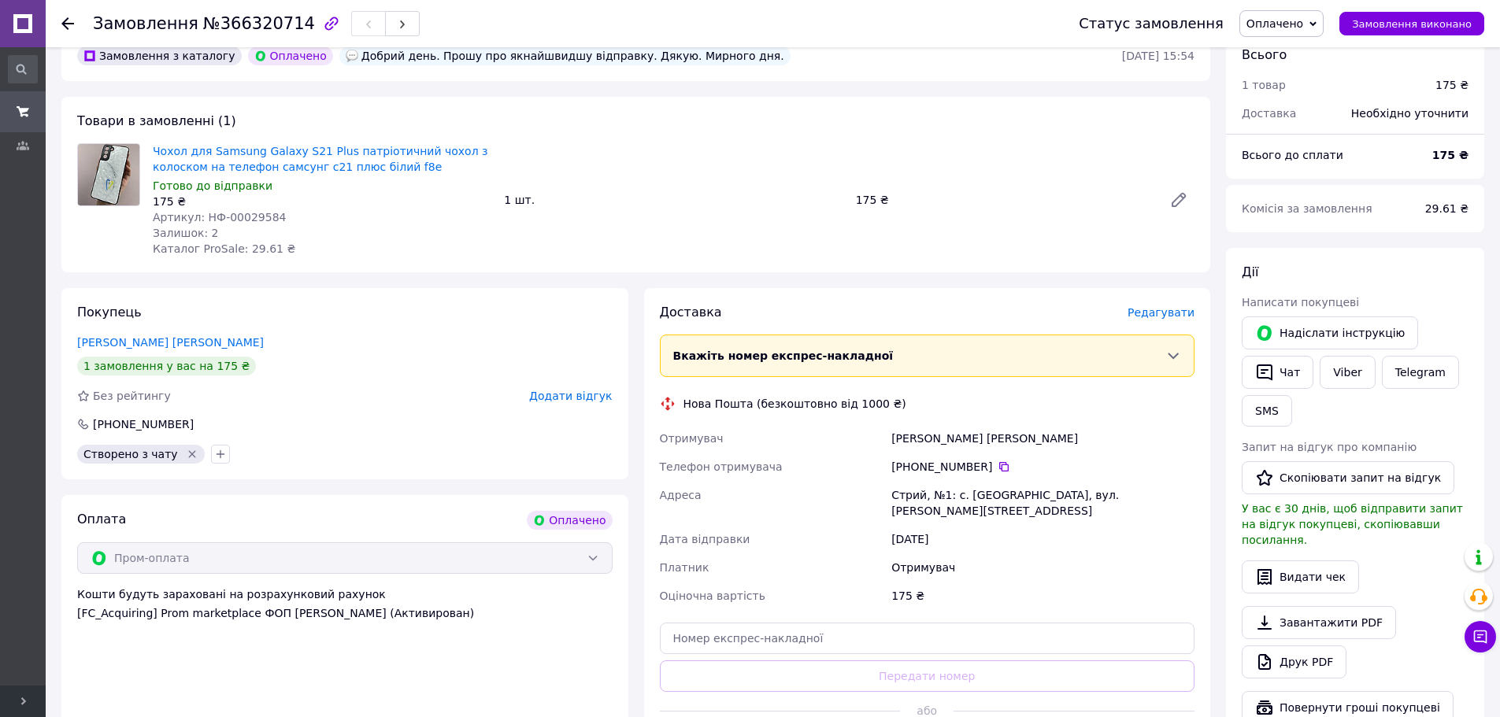
drag, startPoint x: 1290, startPoint y: 372, endPoint x: 1345, endPoint y: 438, distance: 85.6
click at [1297, 378] on button "Чат" at bounding box center [1278, 372] width 72 height 33
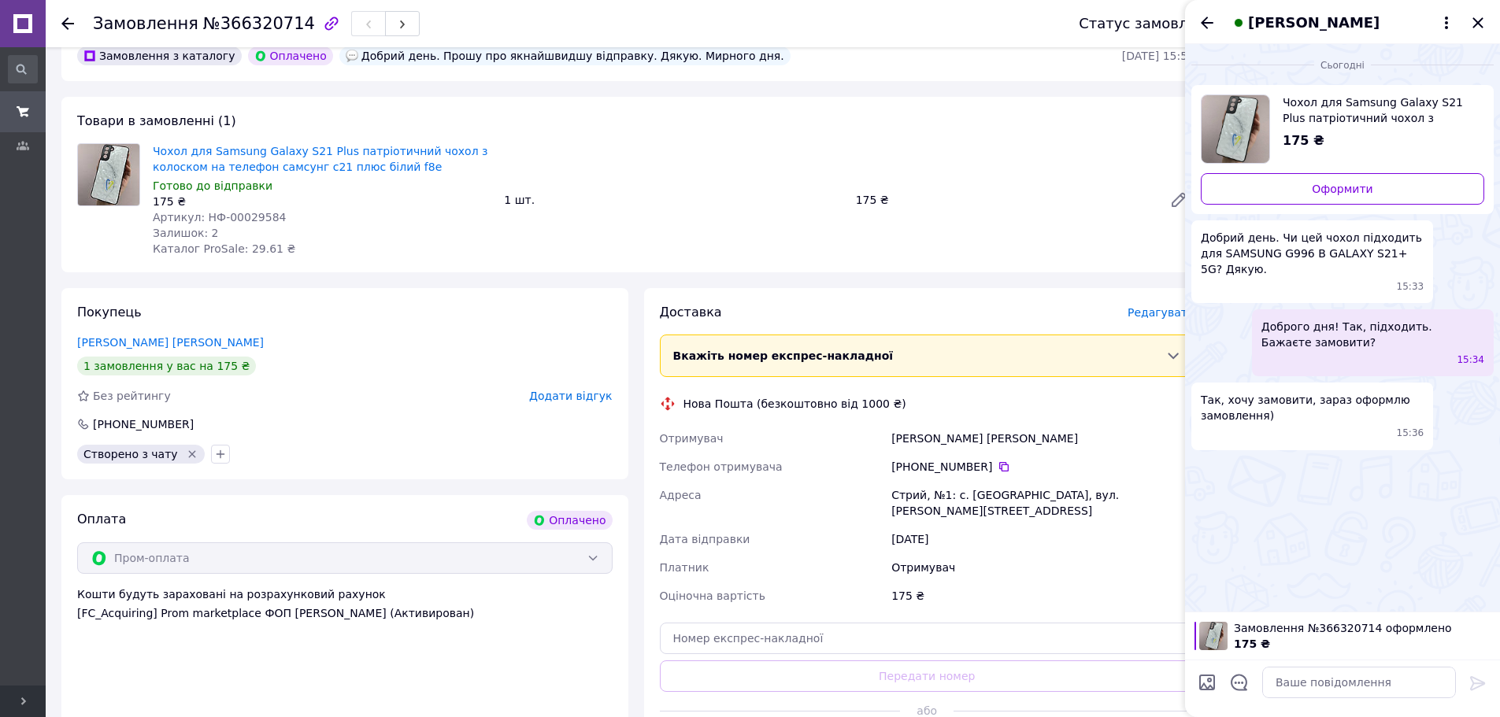
drag, startPoint x: 1343, startPoint y: 702, endPoint x: 1342, endPoint y: 690, distance: 11.8
click at [1342, 702] on div at bounding box center [1359, 683] width 206 height 44
click at [1342, 690] on textarea at bounding box center [1359, 682] width 194 height 31
paste textarea "Відправка замовлення завтра :) ТТН: 20451269151379 oneaccs.com.ua"
type textarea "Відправка замовлення завтра :) ТТН: 20451269151379 oneaccs.com.ua"
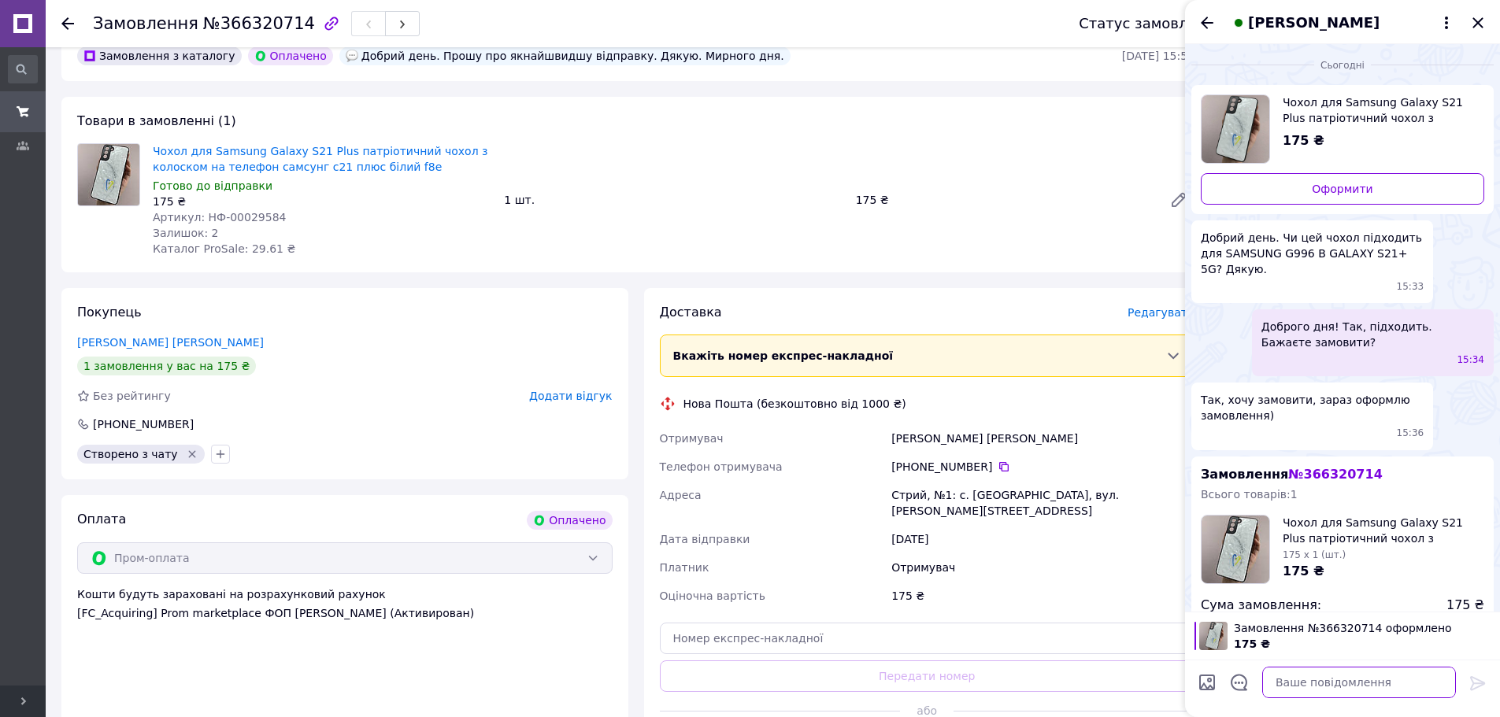
scroll to position [0, 0]
click at [851, 633] on input "text" at bounding box center [927, 638] width 535 height 31
paste input "20451269151379"
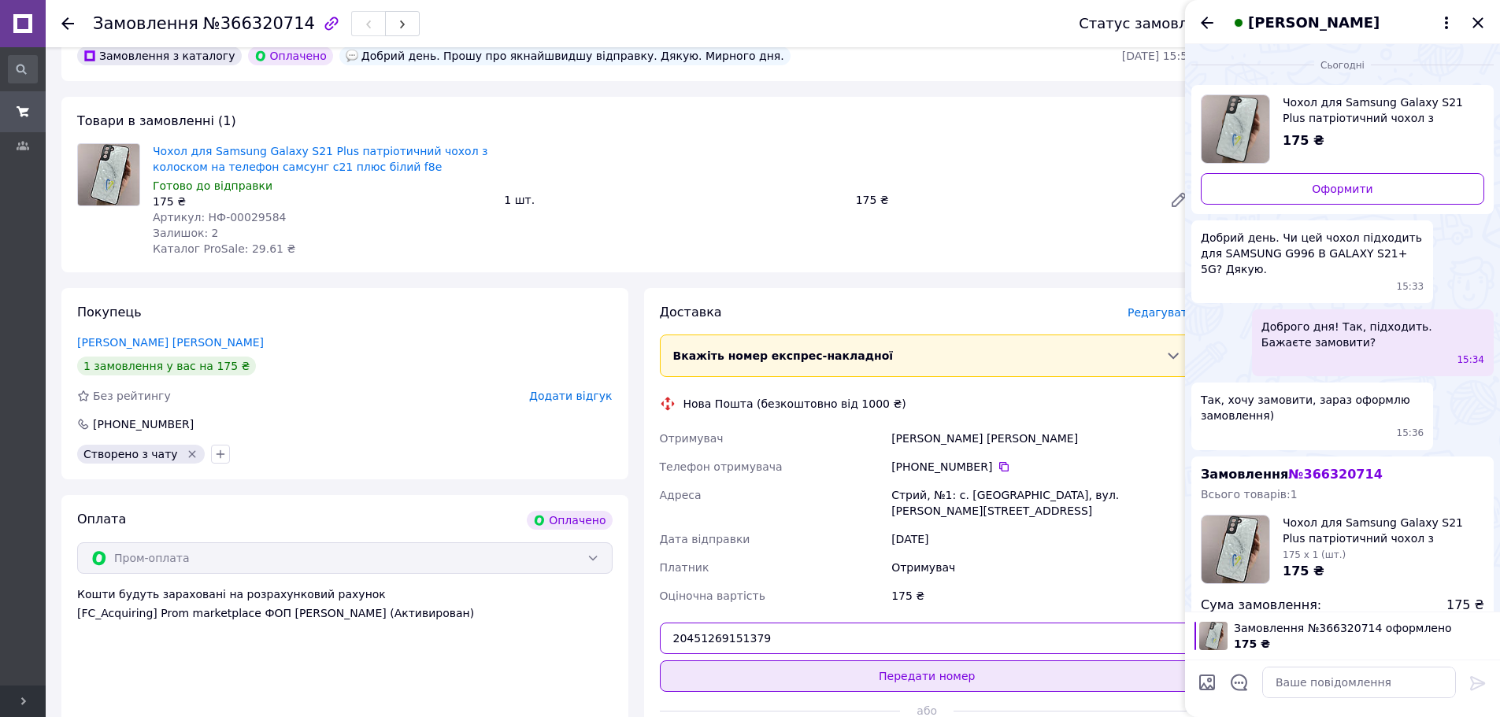
type input "20451269151379"
click at [866, 661] on button "Передати номер" at bounding box center [927, 676] width 535 height 31
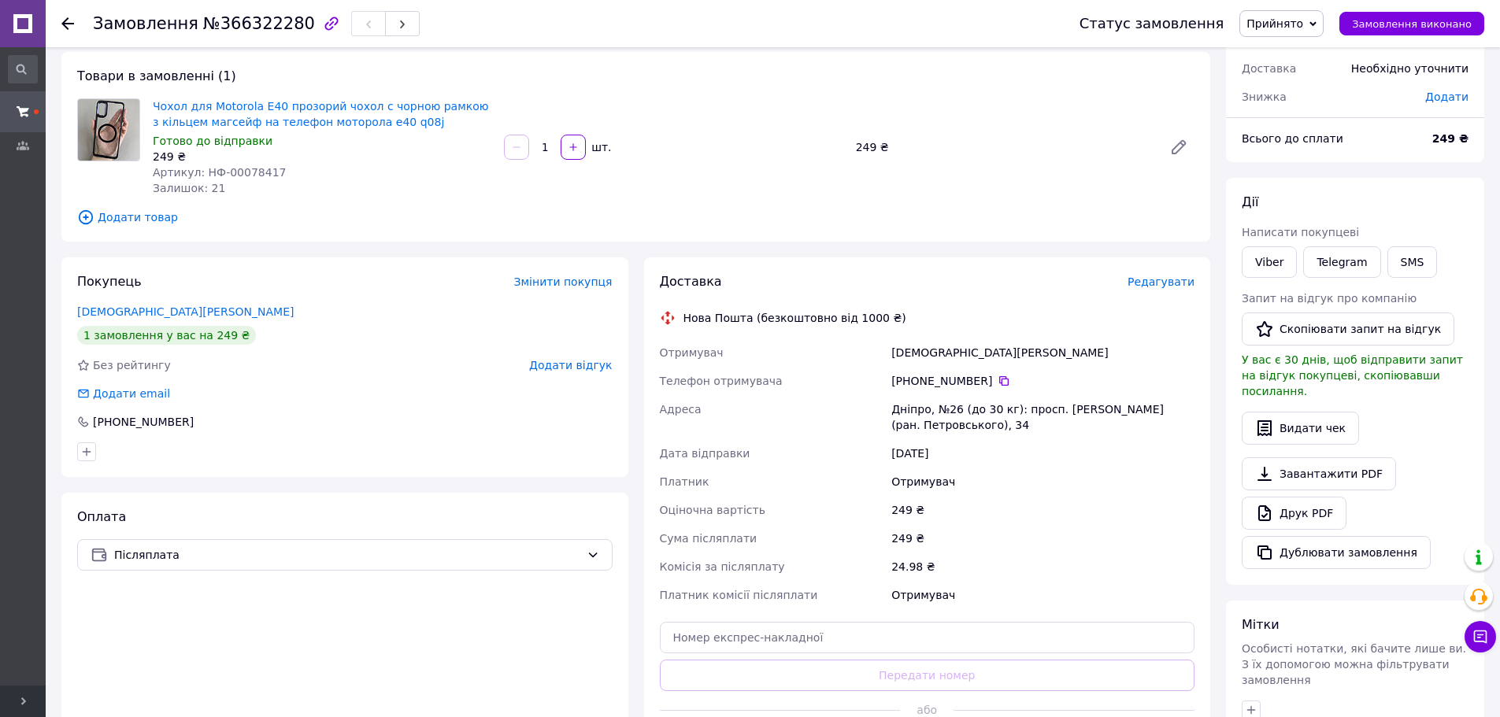
scroll to position [236, 0]
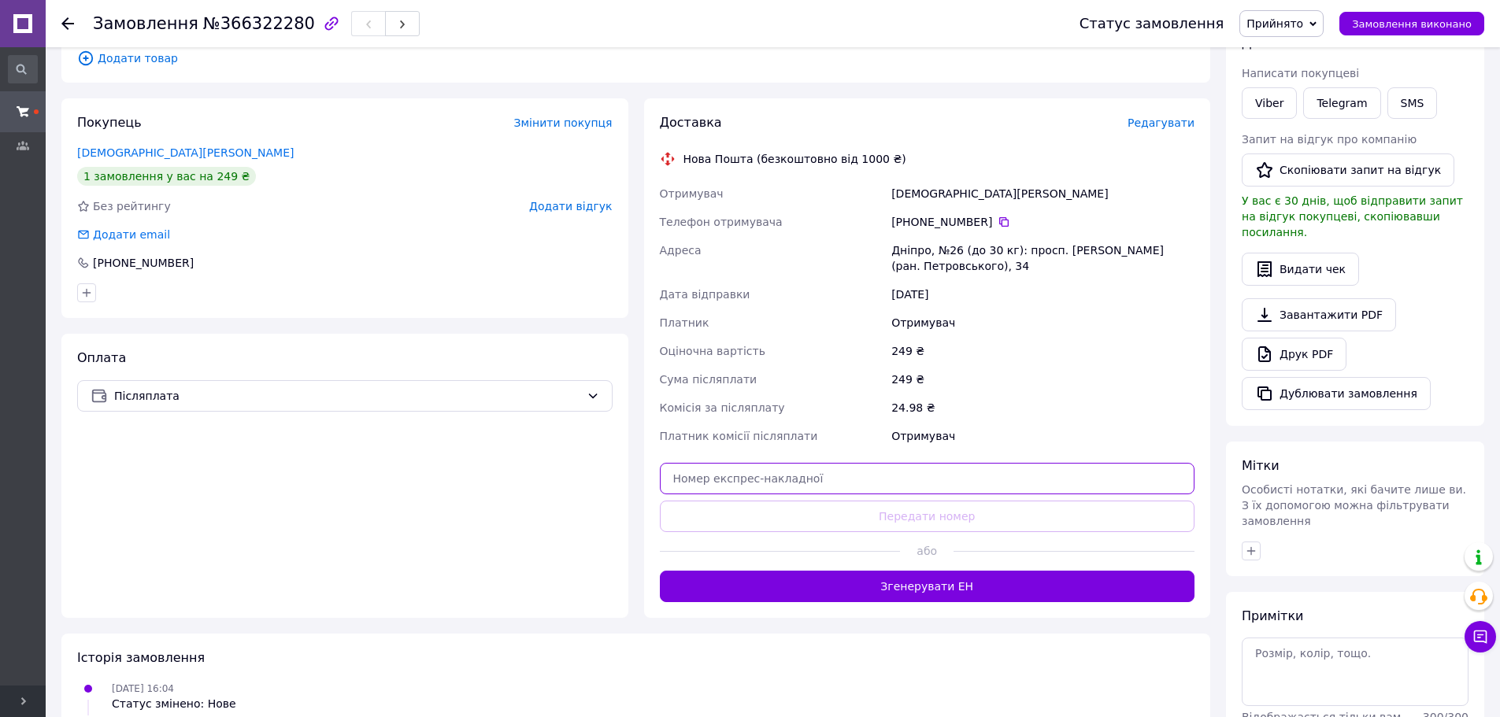
click at [888, 479] on input "text" at bounding box center [927, 478] width 535 height 31
paste input "20451269155608"
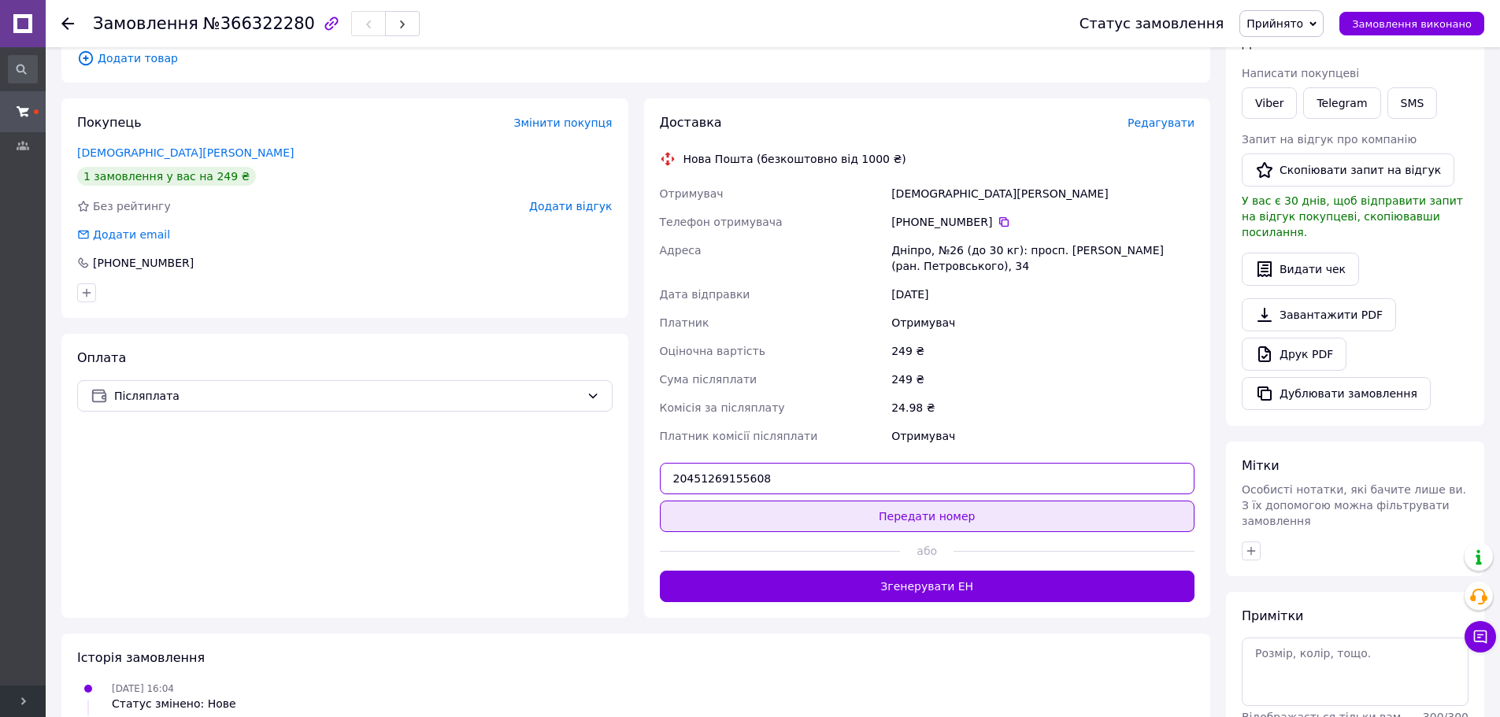
type input "20451269155608"
click at [892, 516] on button "Передати номер" at bounding box center [927, 516] width 535 height 31
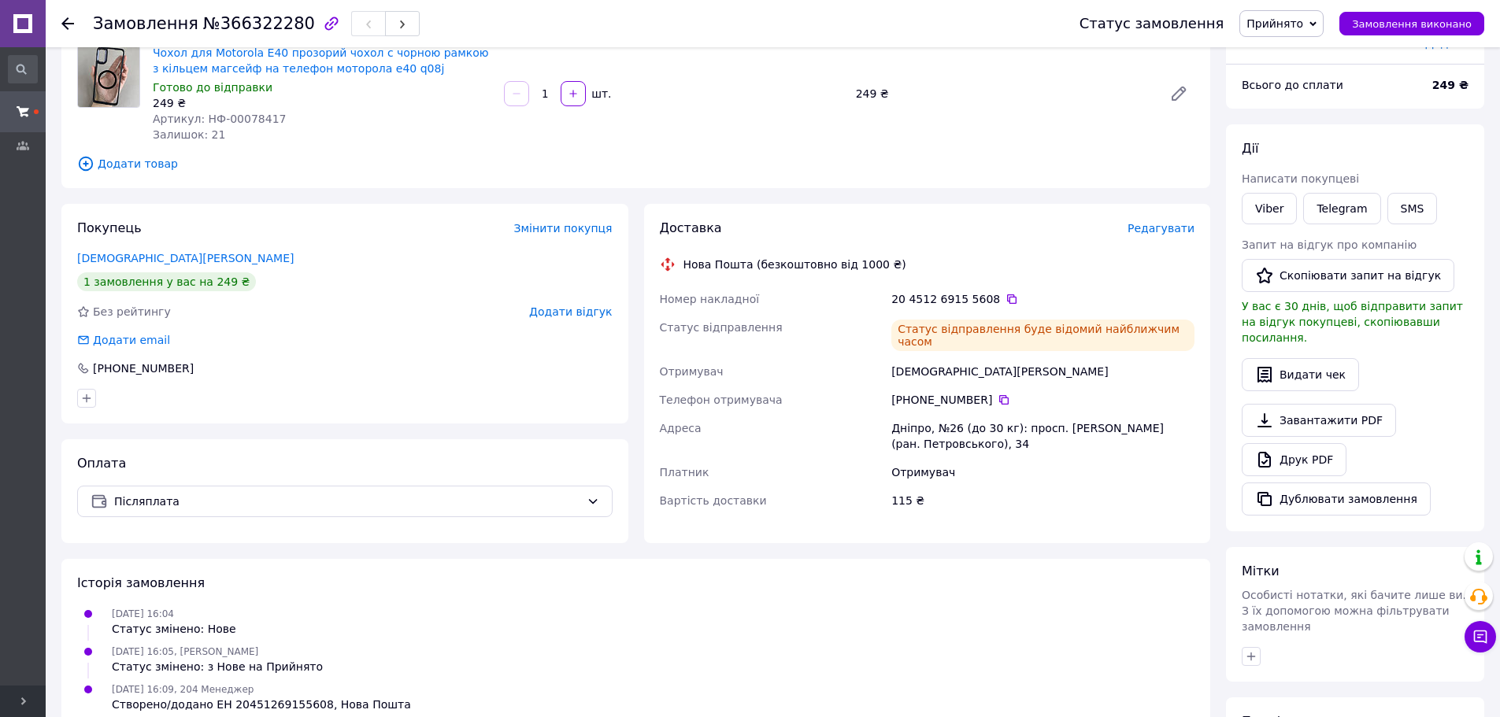
scroll to position [0, 0]
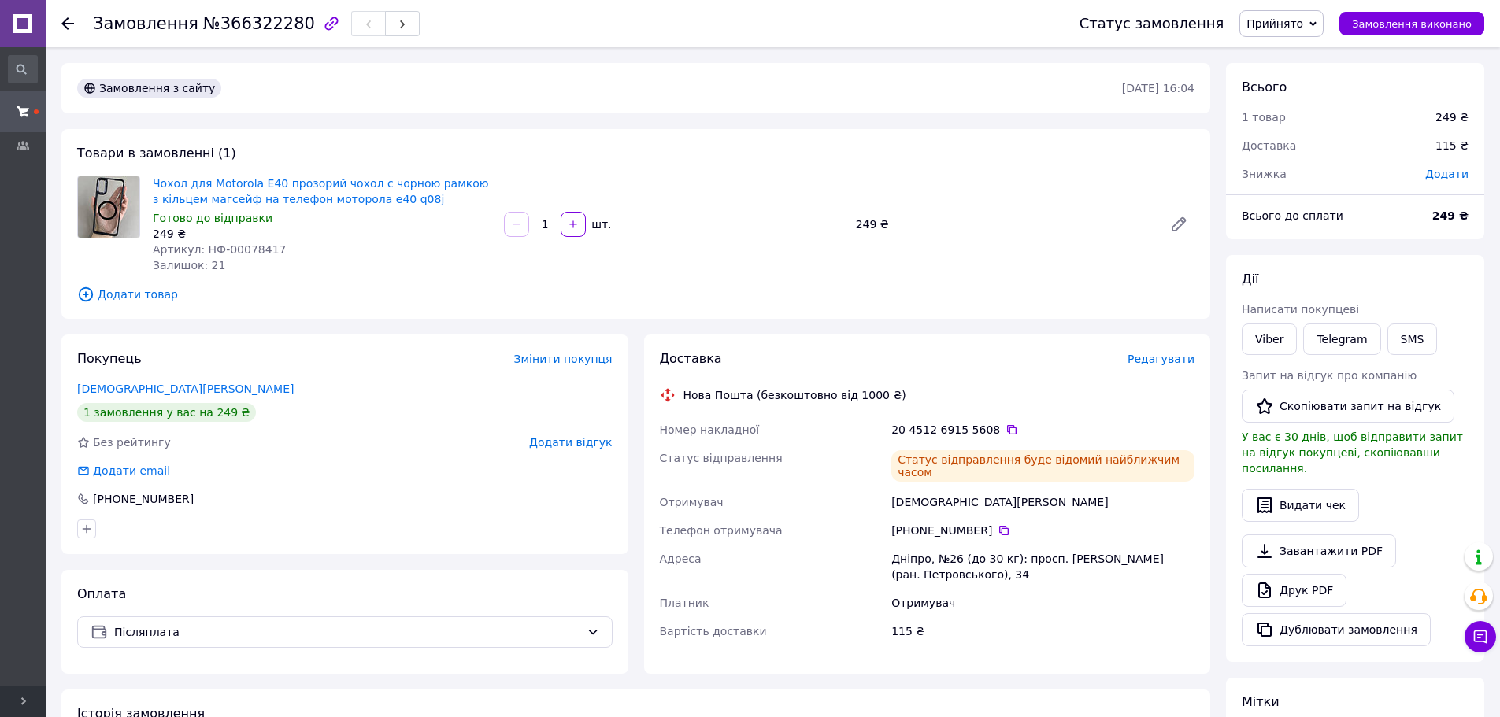
click at [246, 25] on span "№366322280" at bounding box center [259, 23] width 112 height 19
copy span "366322280"
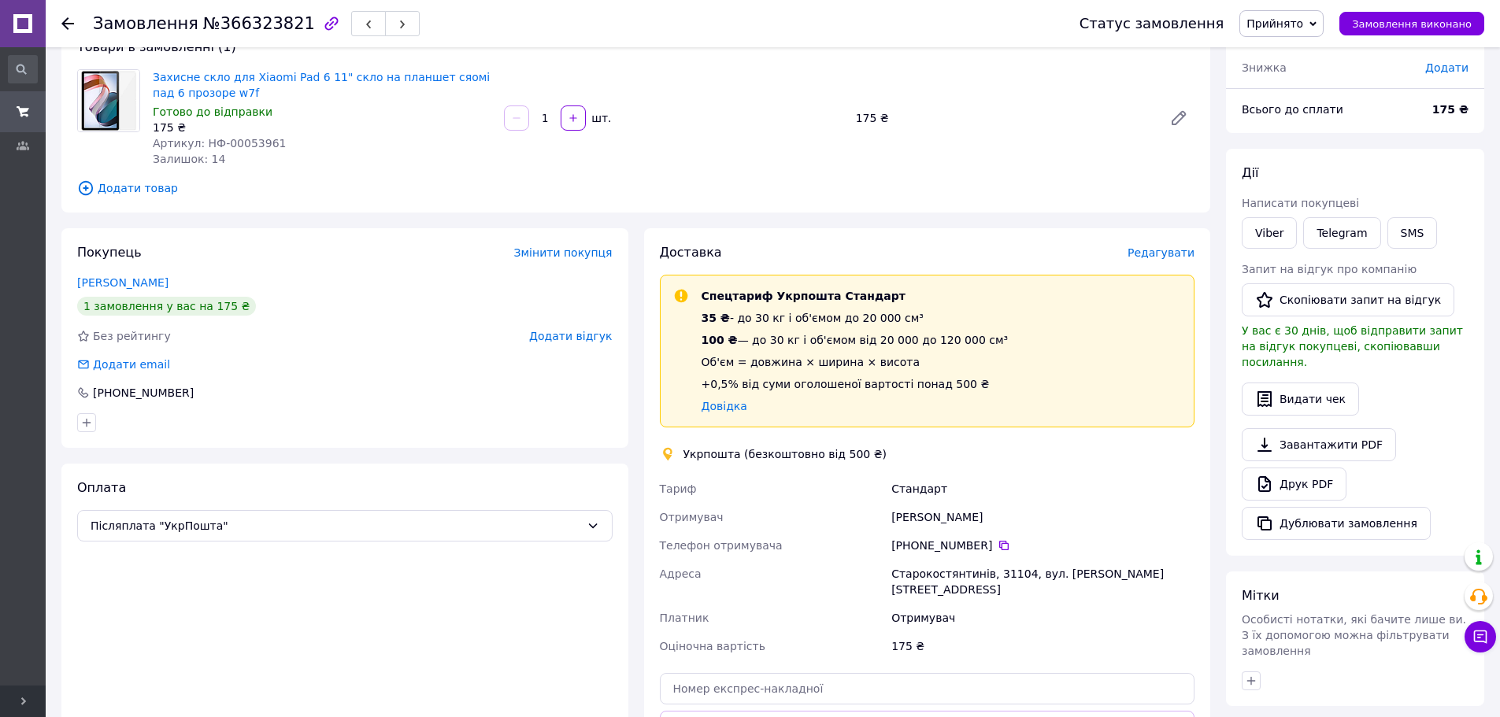
scroll to position [79, 0]
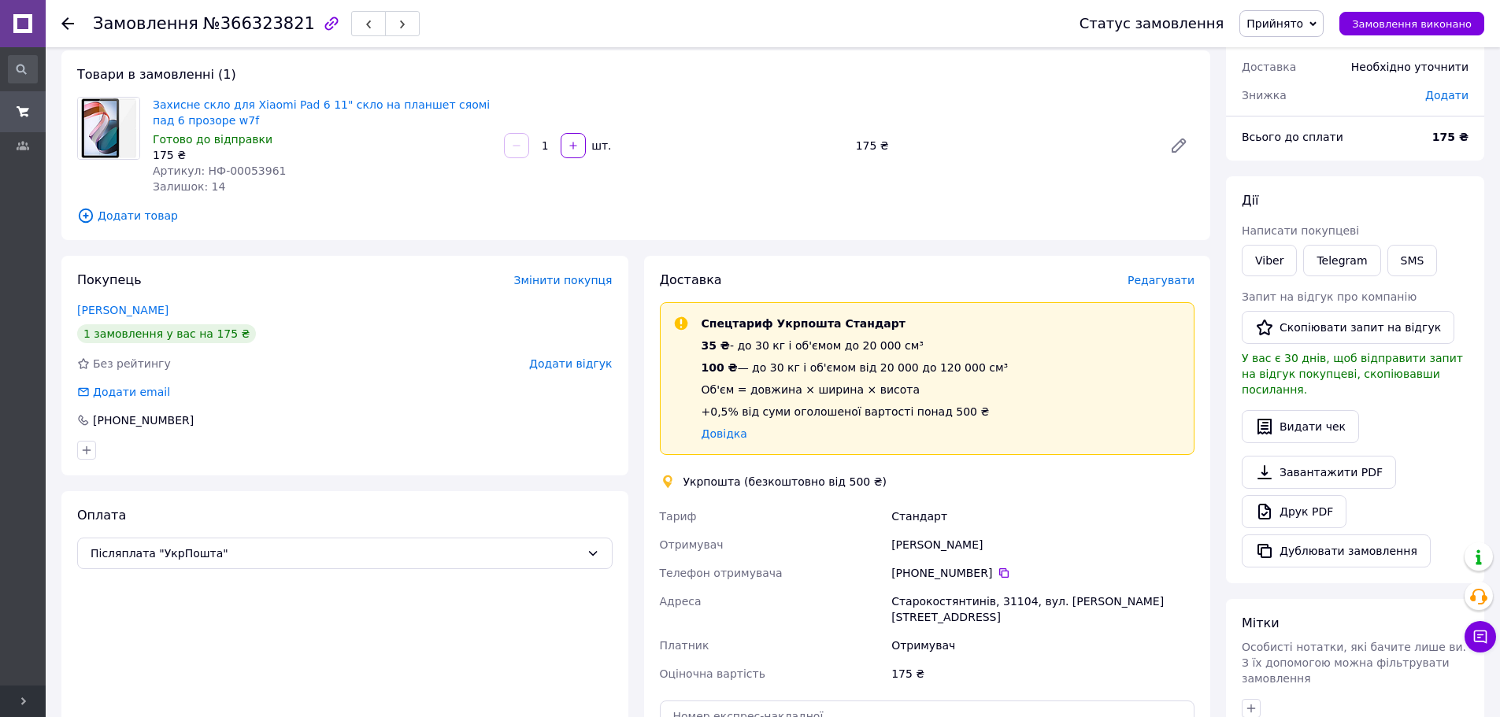
click at [1000, 603] on div "Старокостянтинів, 31104, вул. Івана Франка, 33" at bounding box center [1042, 609] width 309 height 44
copy div "31104"
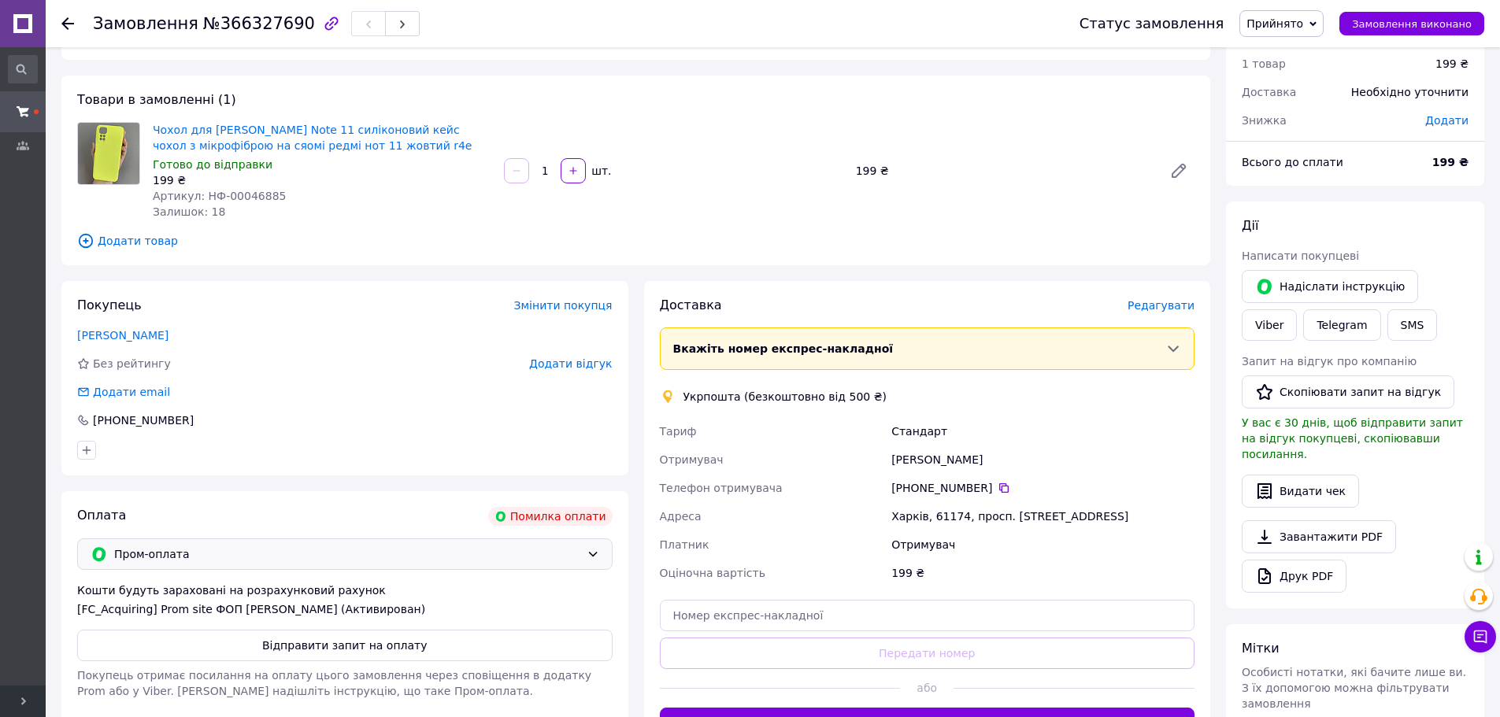
scroll to position [79, 0]
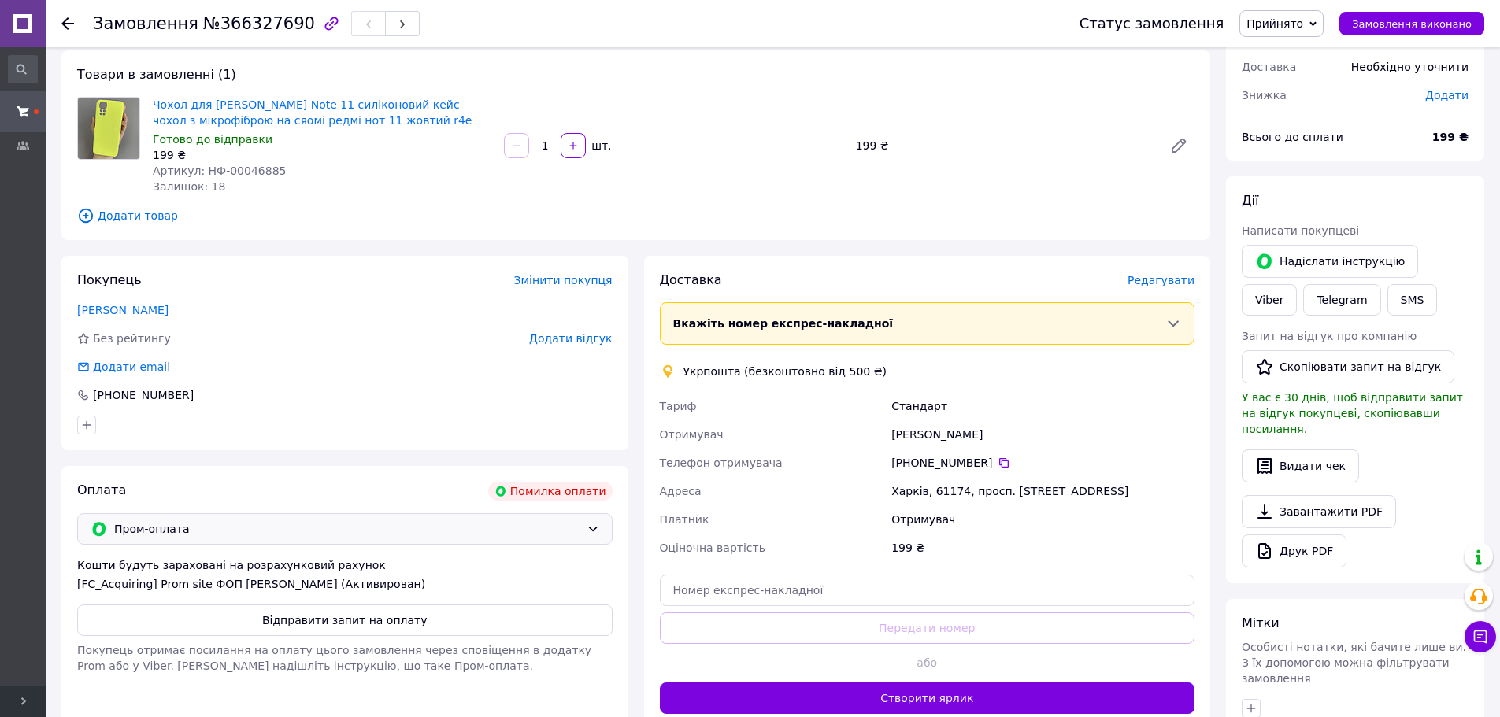
drag, startPoint x: 472, startPoint y: 528, endPoint x: 458, endPoint y: 523, distance: 15.2
click at [472, 528] on span "Пром-оплата" at bounding box center [347, 528] width 466 height 17
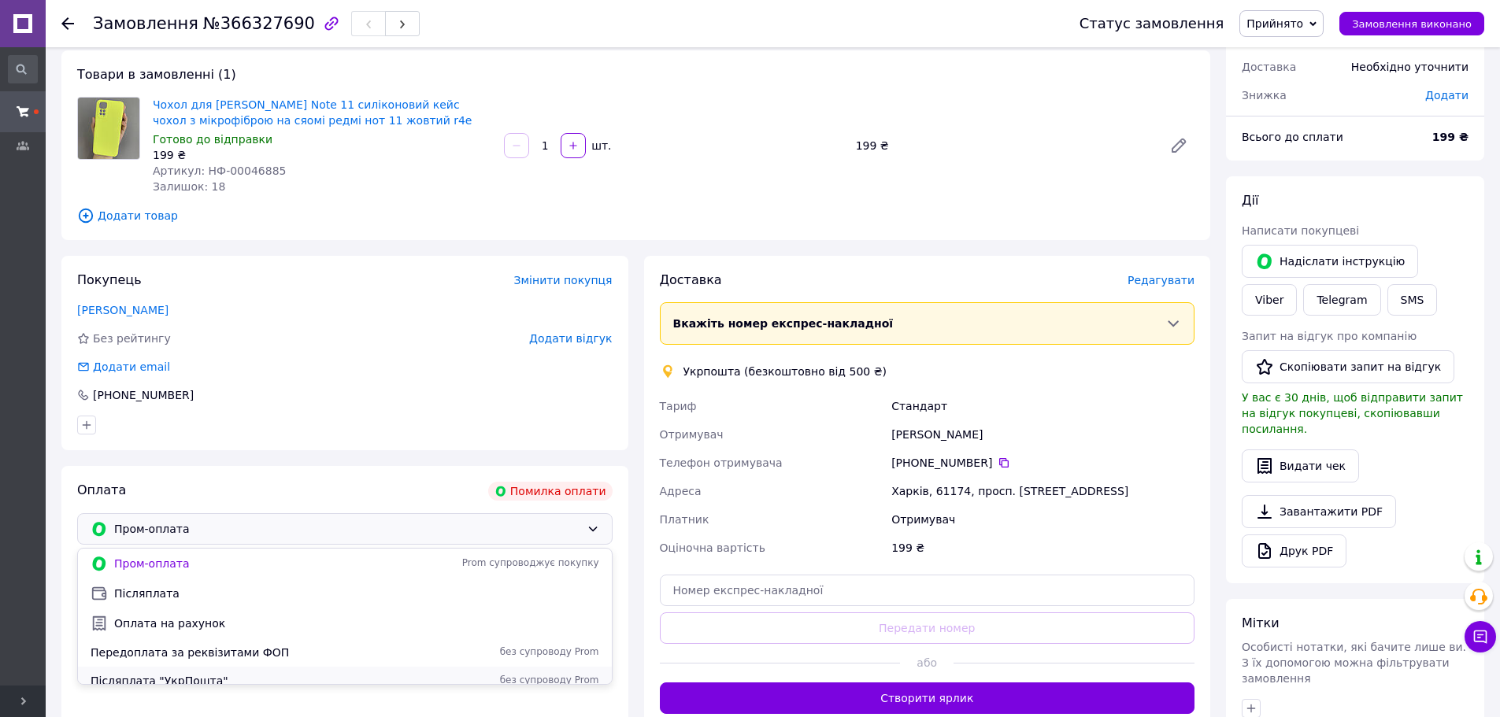
click at [187, 676] on span "Післяплата "УкрПошта"" at bounding box center [242, 681] width 302 height 16
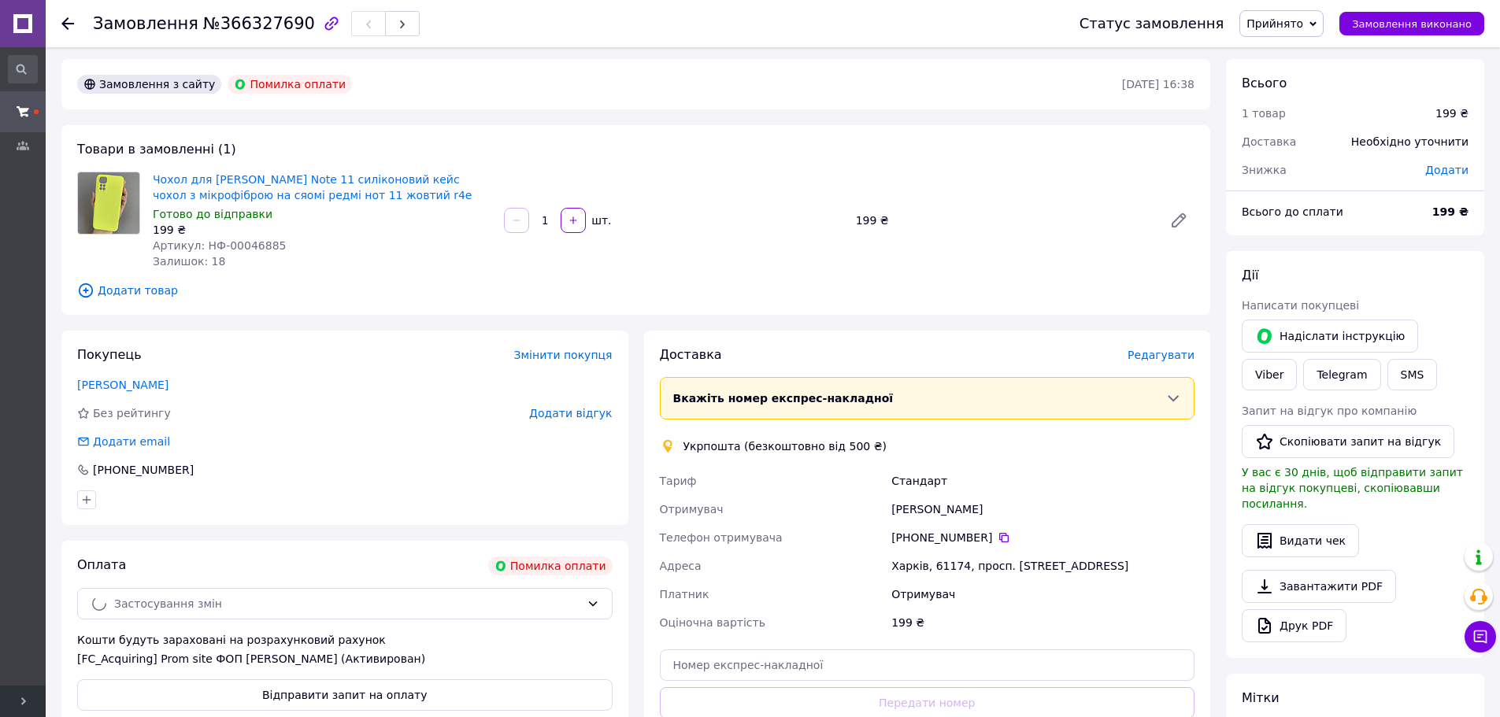
scroll to position [0, 0]
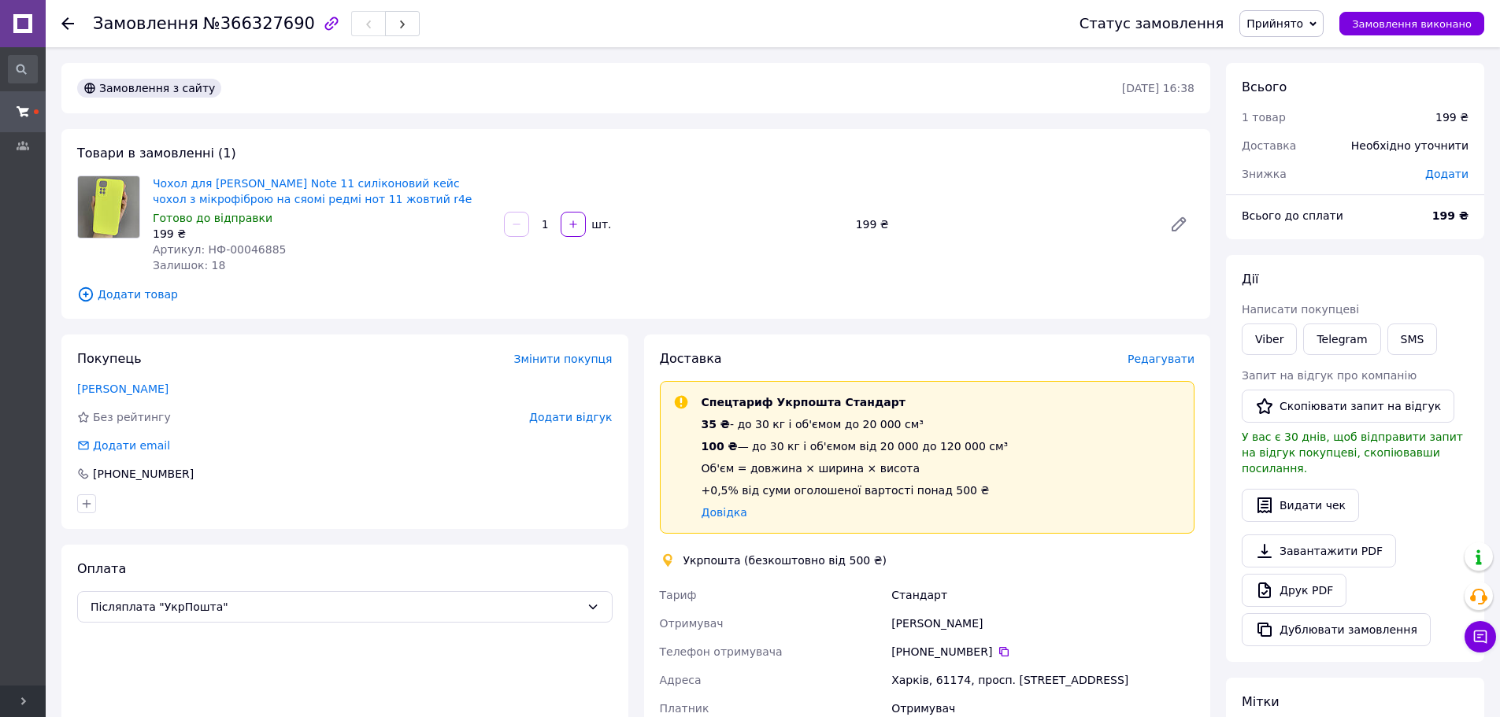
click at [944, 679] on div "Харків, 61174, просп. Перемоги, 75А" at bounding box center [1042, 680] width 309 height 28
click at [944, 678] on div "Харків, 61174, просп. Перемоги, 75А" at bounding box center [1042, 680] width 309 height 28
copy div "61174"
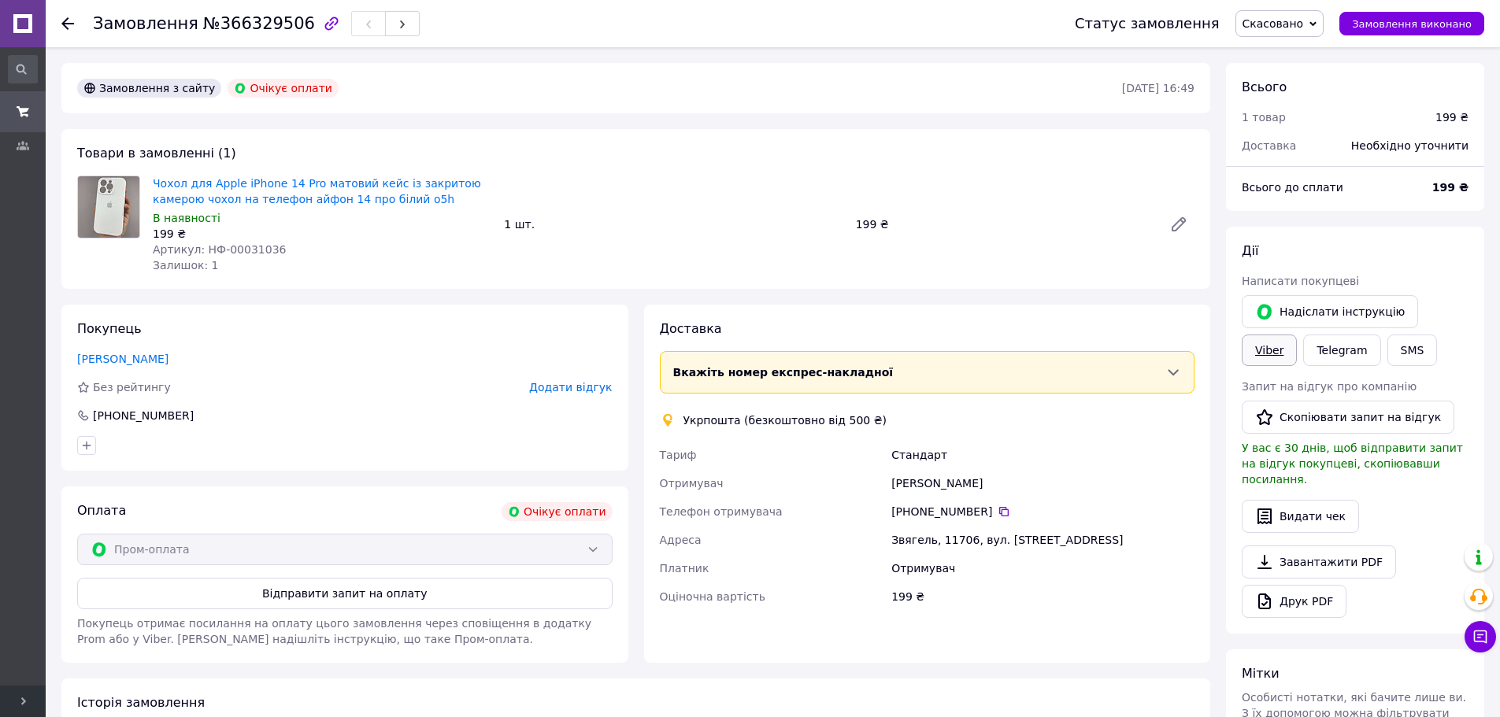
click at [1297, 335] on link "Viber" at bounding box center [1269, 350] width 55 height 31
drag, startPoint x: 716, startPoint y: 75, endPoint x: 653, endPoint y: 9, distance: 91.9
click at [708, 65] on div "Замовлення з сайту Очікує оплати 12.10.2025 • 16:49" at bounding box center [635, 88] width 1149 height 50
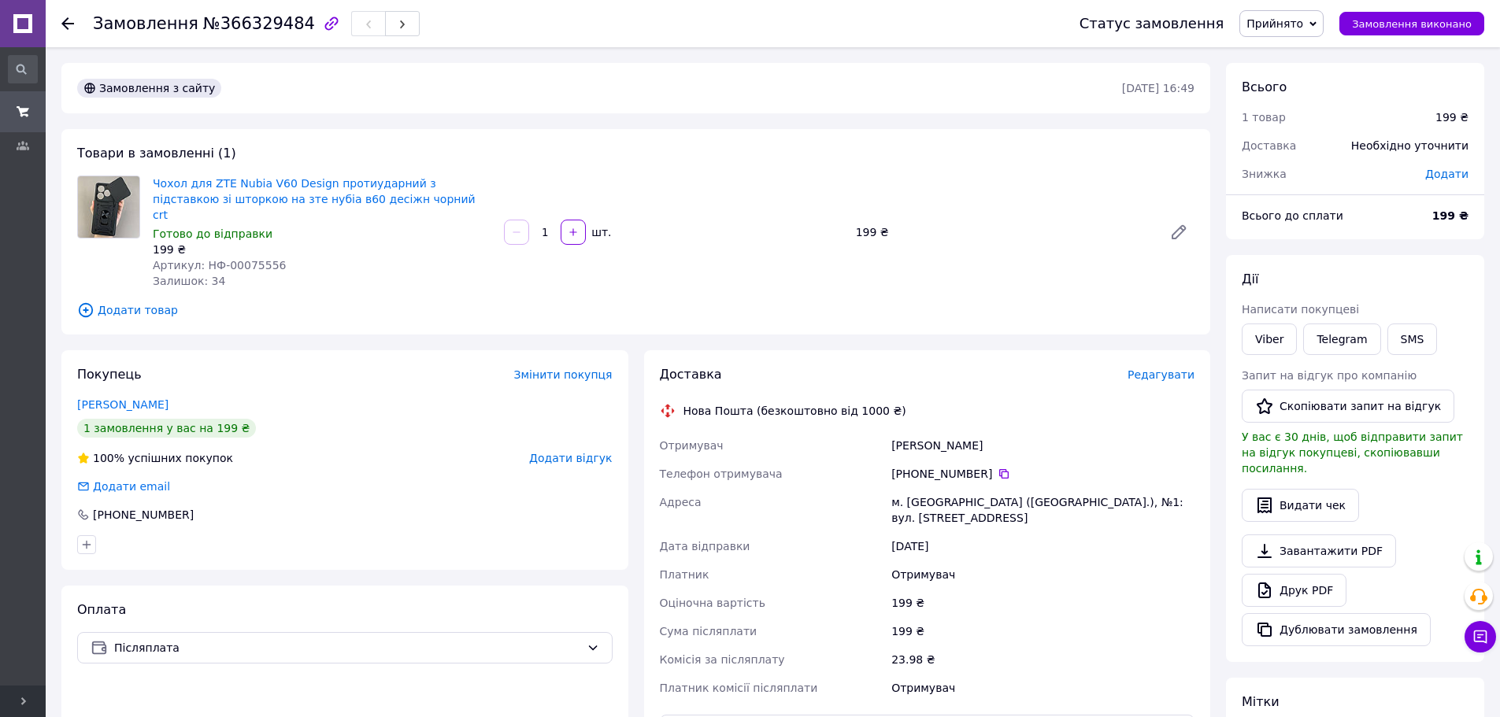
drag, startPoint x: 1293, startPoint y: 28, endPoint x: 1279, endPoint y: 26, distance: 14.4
click at [1290, 26] on span "Прийнято" at bounding box center [1274, 23] width 57 height 13
click at [1313, 77] on li "Скасовано" at bounding box center [1281, 79] width 83 height 24
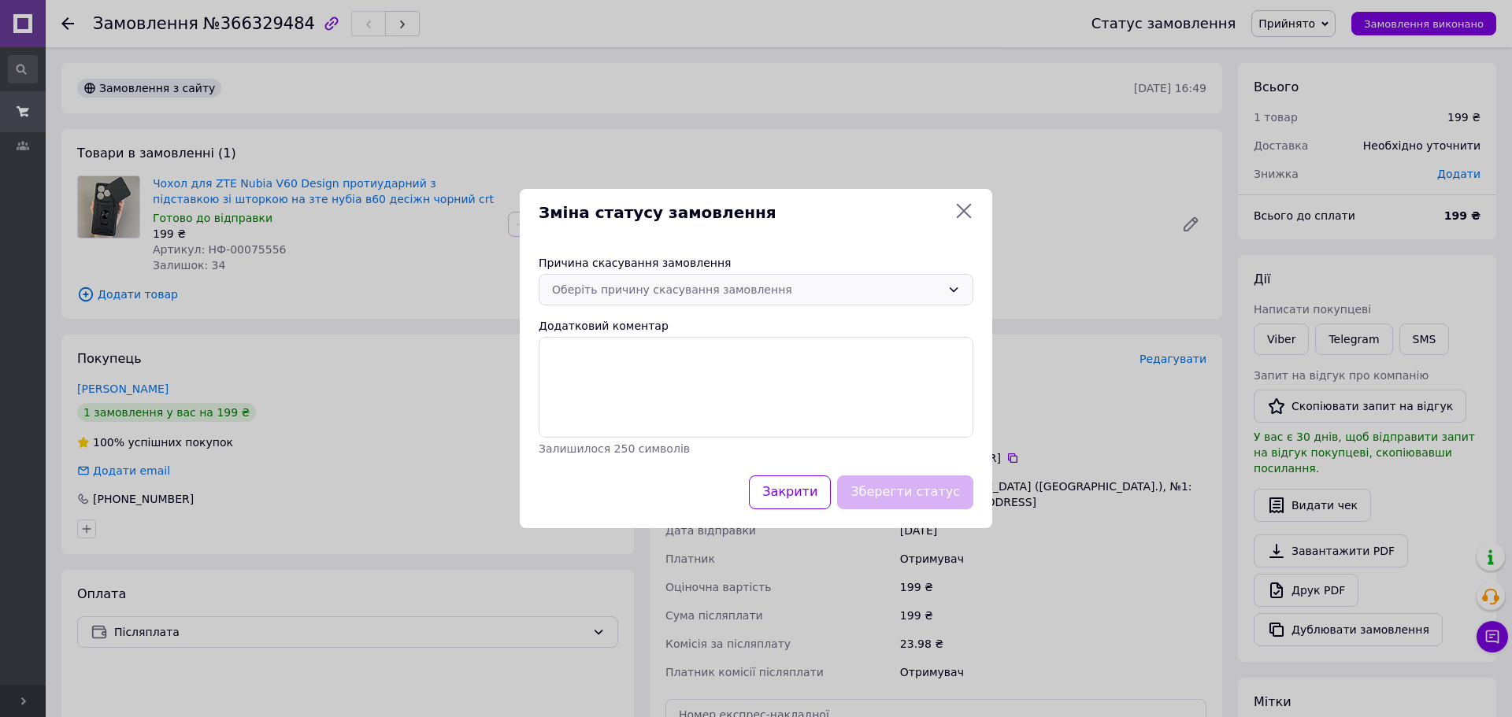
drag, startPoint x: 737, startPoint y: 300, endPoint x: 738, endPoint y: 291, distance: 9.5
click at [737, 293] on div "Оберіть причину скасування замовлення" at bounding box center [756, 289] width 435 height 31
click at [738, 291] on div "Оберіть причину скасування замовлення" at bounding box center [746, 289] width 389 height 17
click at [742, 293] on div "Оберіть причину скасування замовлення" at bounding box center [746, 289] width 389 height 17
click at [672, 410] on li "На прохання покупця" at bounding box center [755, 408] width 433 height 28
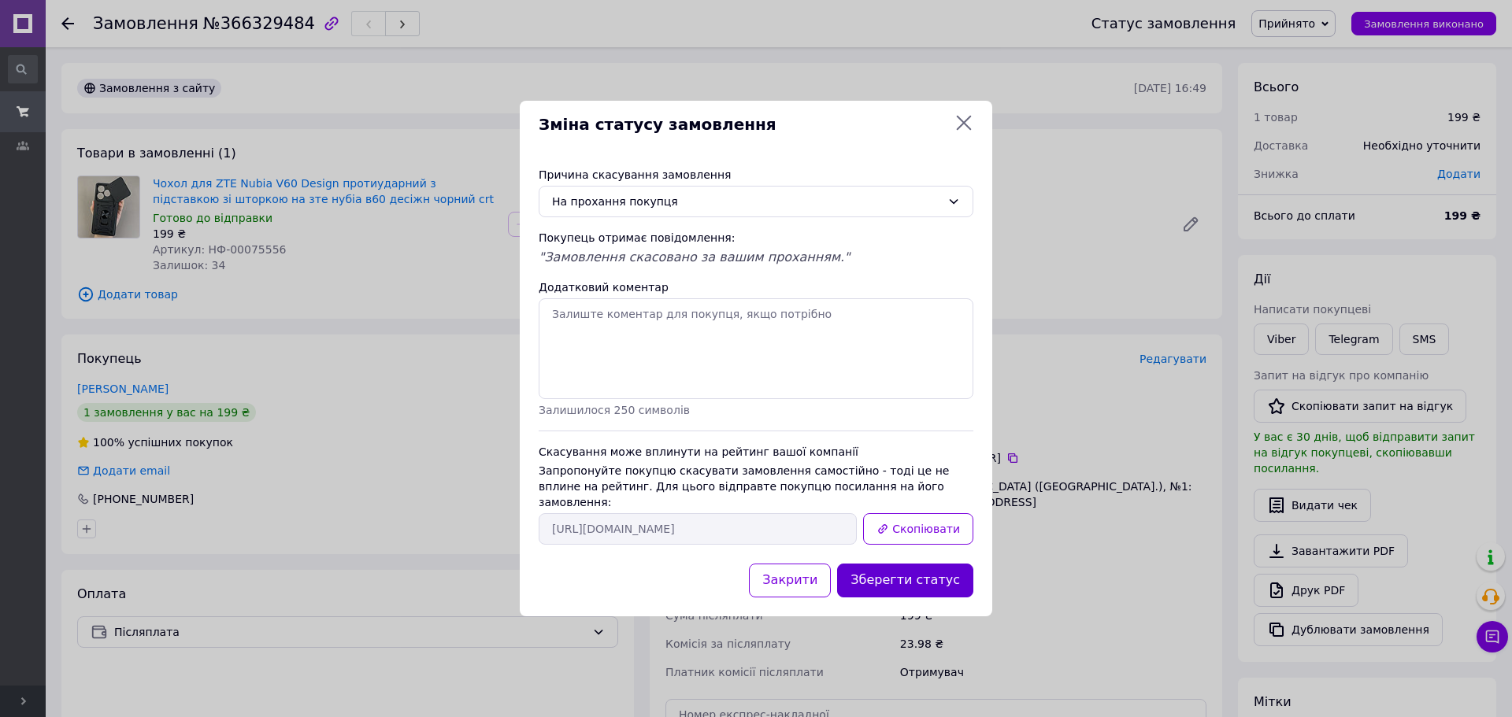
click at [914, 568] on button "Зберегти статус" at bounding box center [905, 581] width 136 height 34
